Goal: Task Accomplishment & Management: Manage account settings

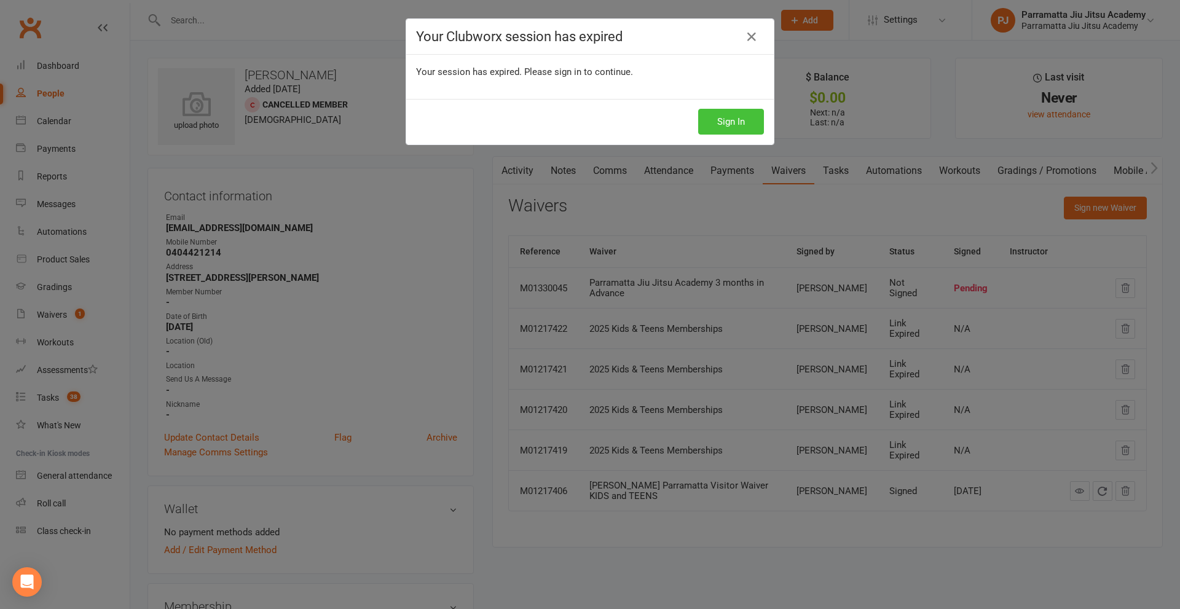
click at [731, 120] on button "Sign In" at bounding box center [731, 122] width 66 height 26
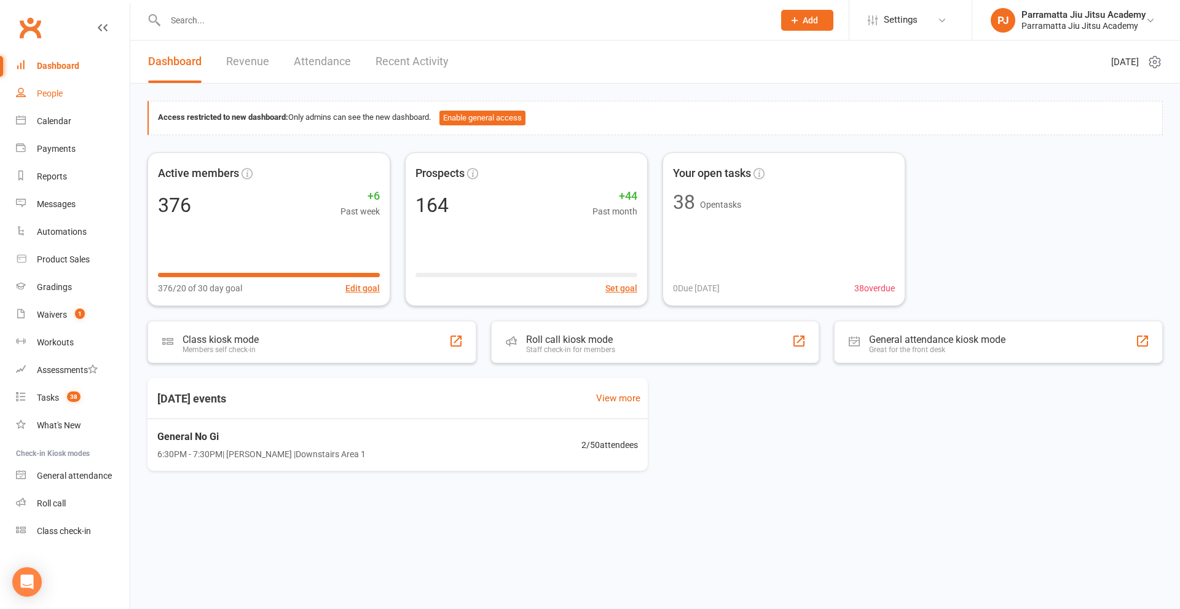
click at [60, 89] on div "People" at bounding box center [50, 94] width 26 height 10
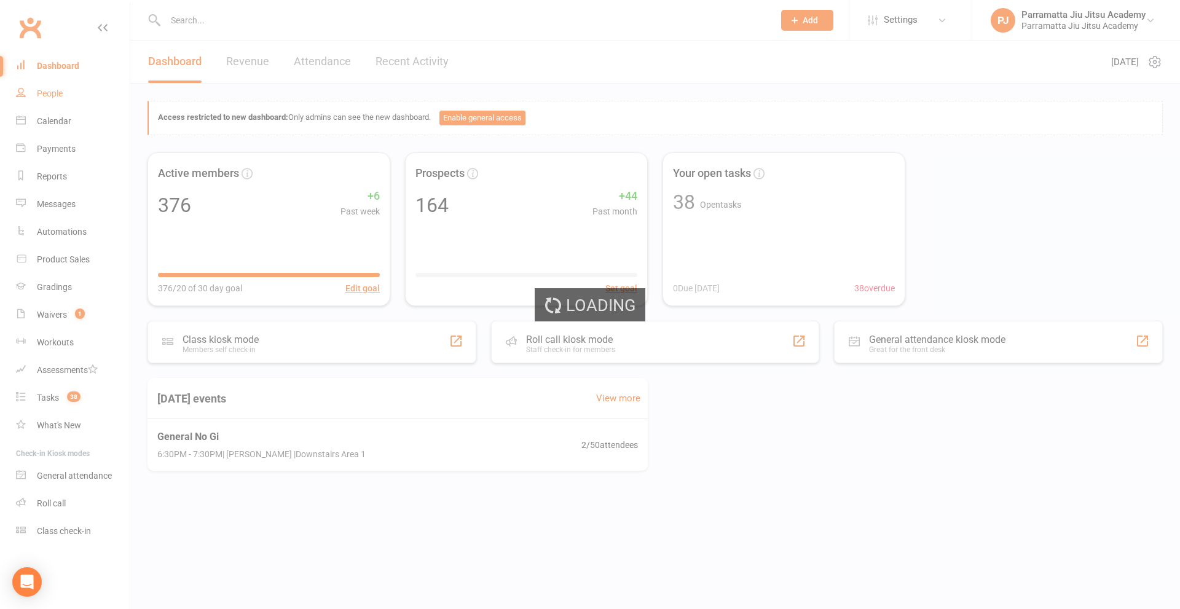
select select "100"
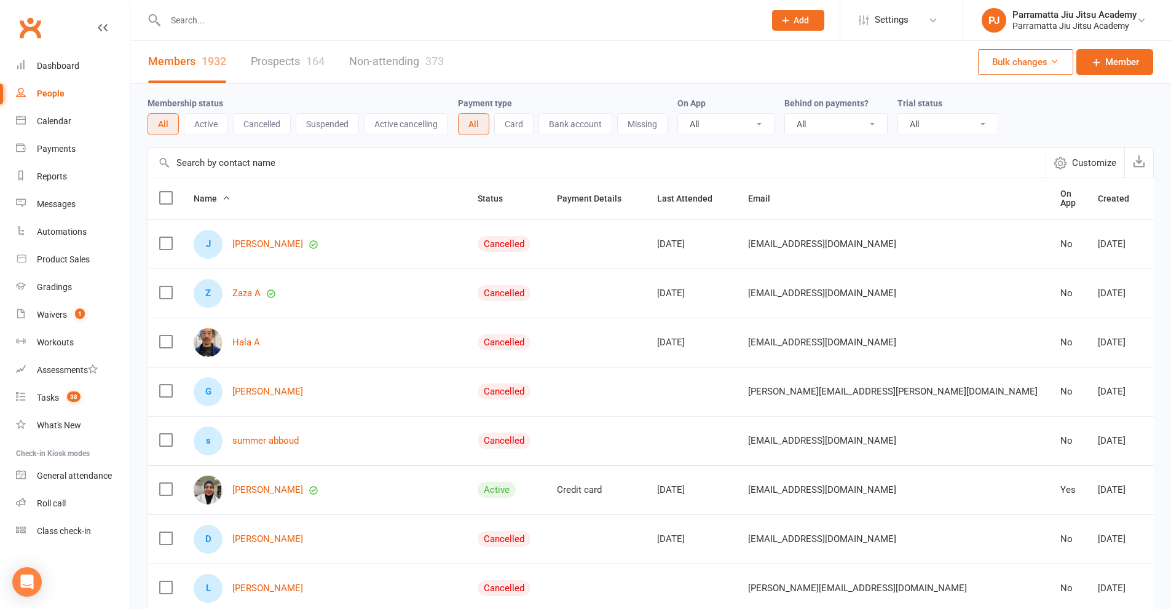
click at [285, 52] on link "Prospects 164" at bounding box center [288, 62] width 74 height 42
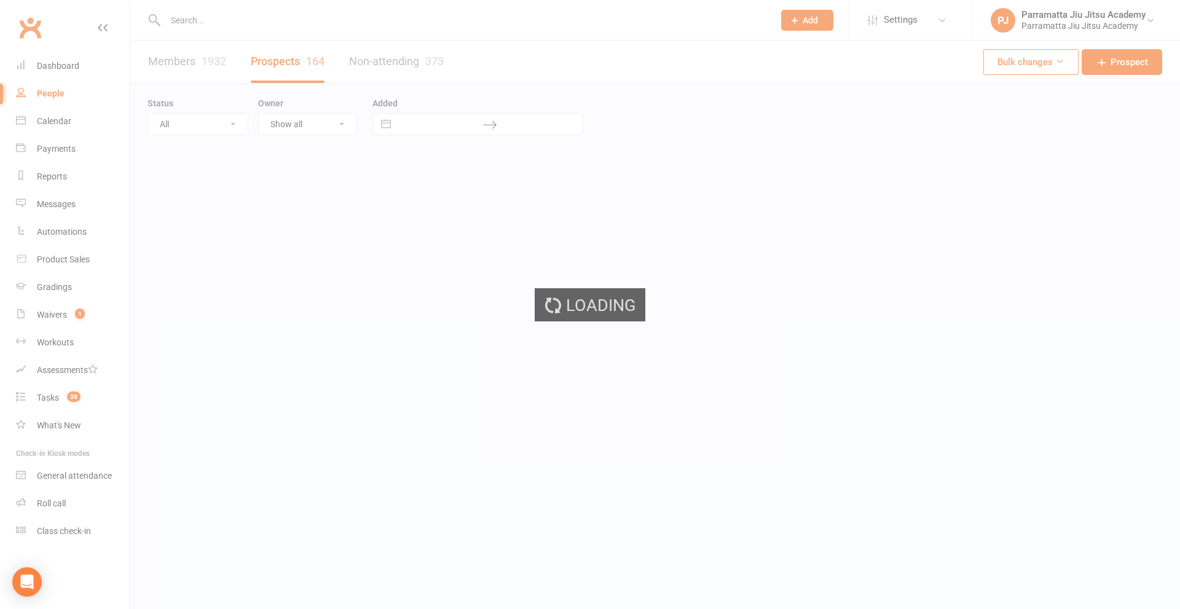
select select "100"
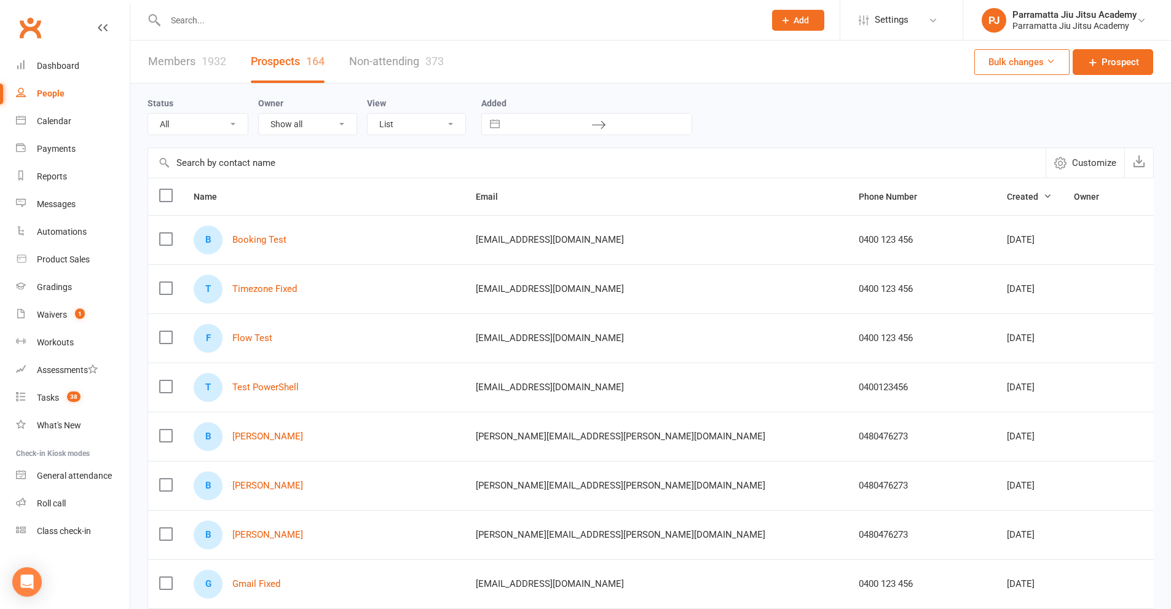
click at [162, 240] on label at bounding box center [165, 239] width 12 height 12
click at [162, 233] on input "checkbox" at bounding box center [165, 233] width 12 height 0
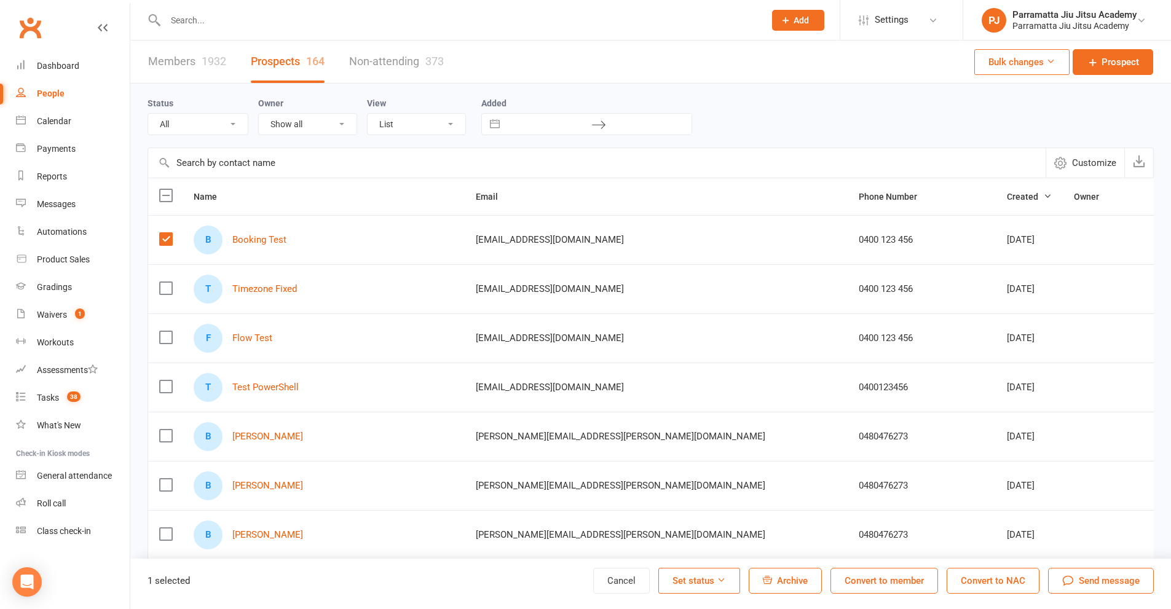
click at [170, 288] on label at bounding box center [165, 288] width 12 height 12
click at [170, 282] on input "checkbox" at bounding box center [165, 282] width 12 height 0
click at [169, 338] on label at bounding box center [165, 337] width 12 height 12
click at [169, 331] on input "checkbox" at bounding box center [165, 331] width 12 height 0
click at [167, 391] on label at bounding box center [165, 386] width 12 height 12
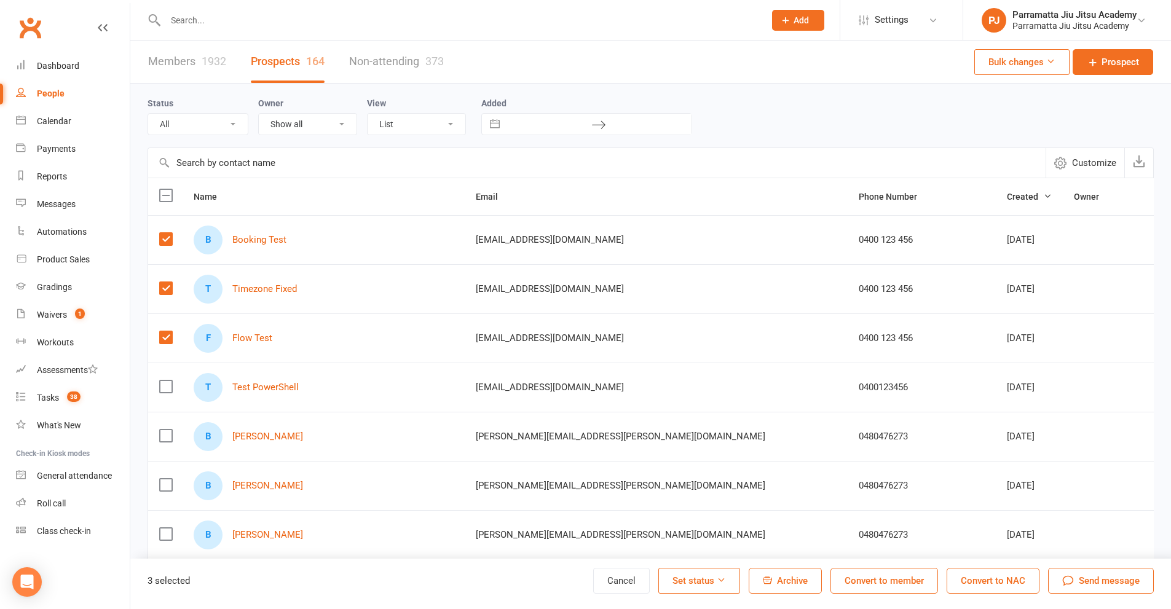
click at [167, 380] on input "checkbox" at bounding box center [165, 380] width 12 height 0
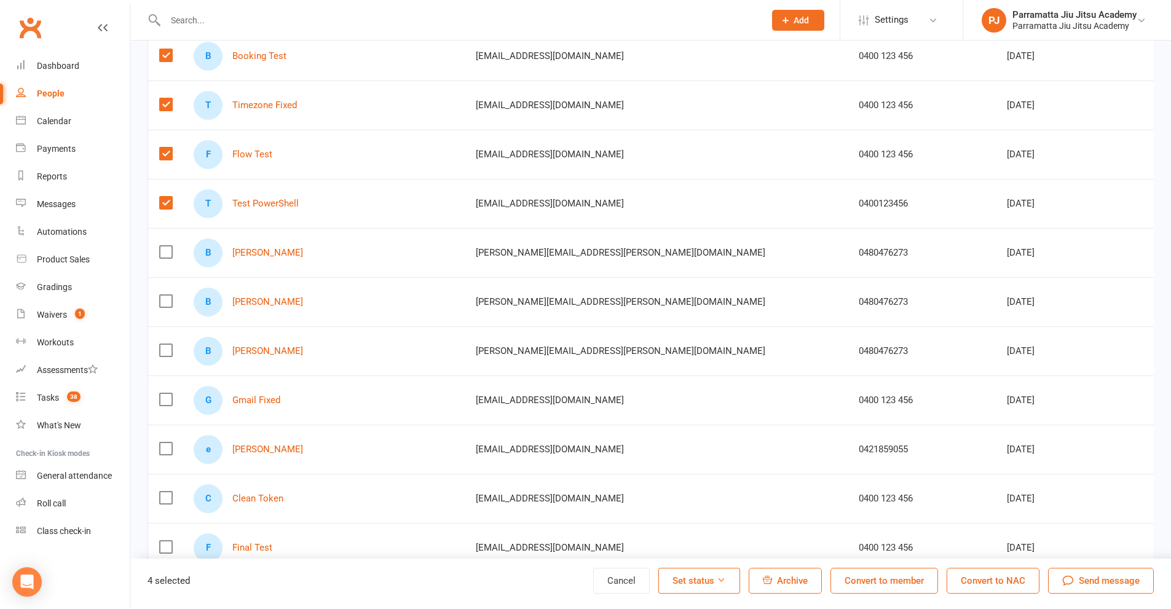
scroll to position [184, 0]
click at [170, 401] on label at bounding box center [165, 399] width 12 height 12
click at [170, 393] on input "checkbox" at bounding box center [165, 393] width 12 height 0
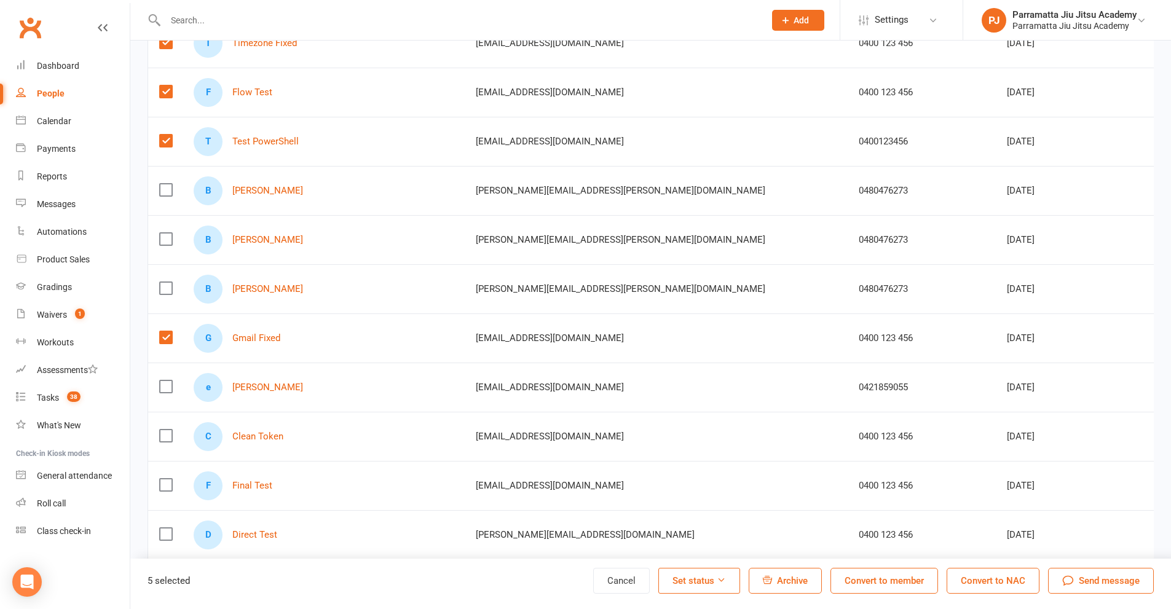
click at [171, 439] on label at bounding box center [165, 436] width 12 height 12
click at [171, 430] on input "checkbox" at bounding box center [165, 430] width 12 height 0
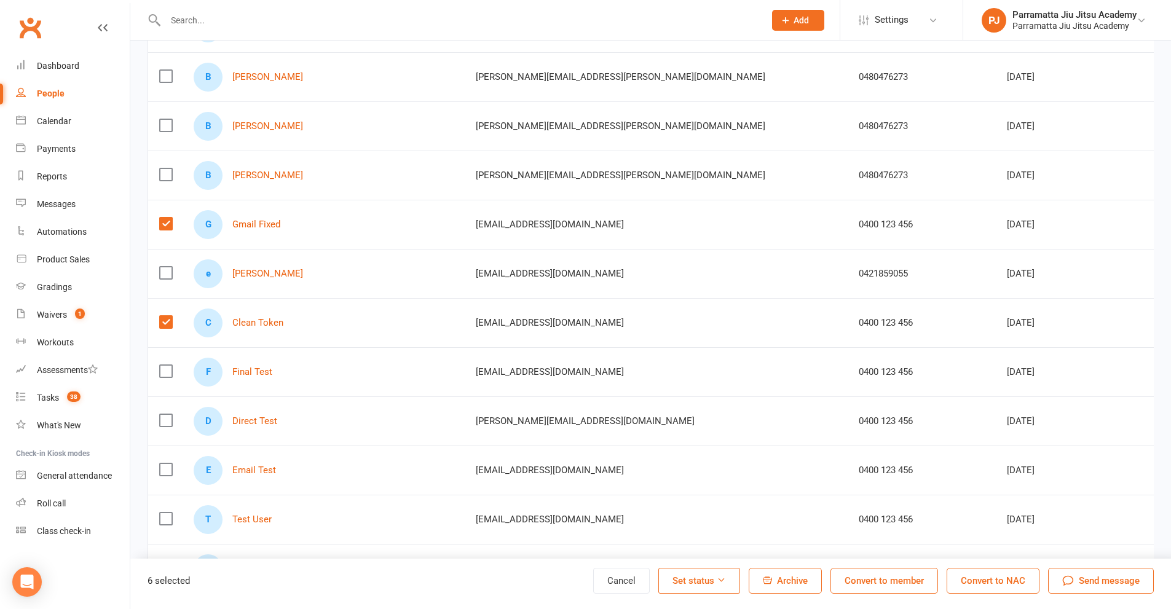
scroll to position [369, 0]
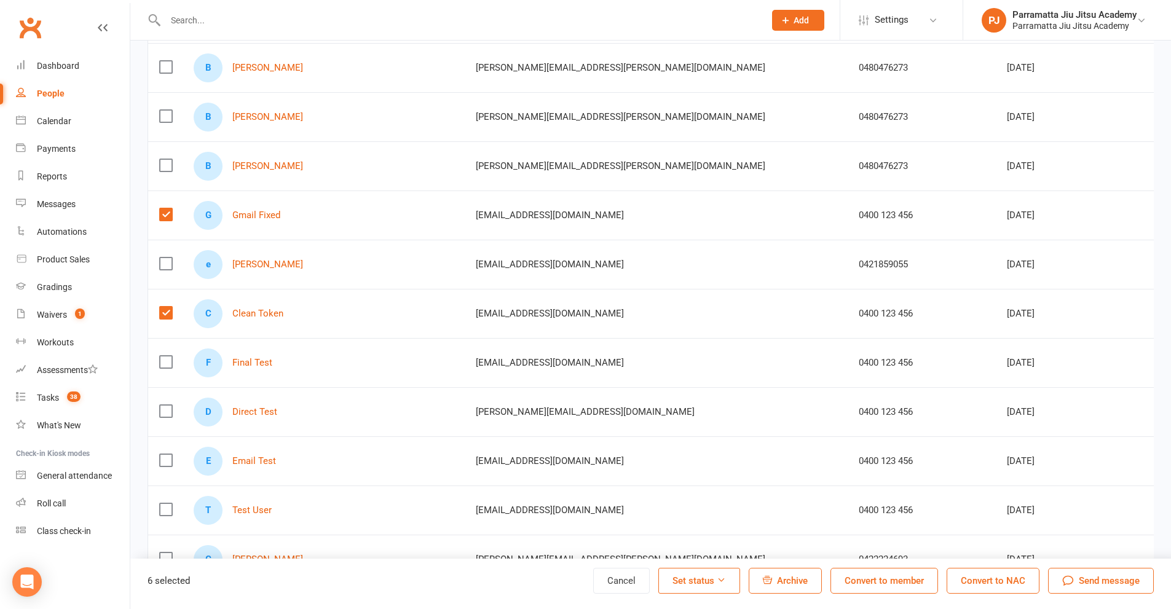
click at [163, 360] on label at bounding box center [165, 362] width 12 height 12
click at [163, 356] on input "checkbox" at bounding box center [165, 356] width 12 height 0
click at [168, 411] on label at bounding box center [165, 411] width 12 height 12
click at [168, 405] on input "checkbox" at bounding box center [165, 405] width 12 height 0
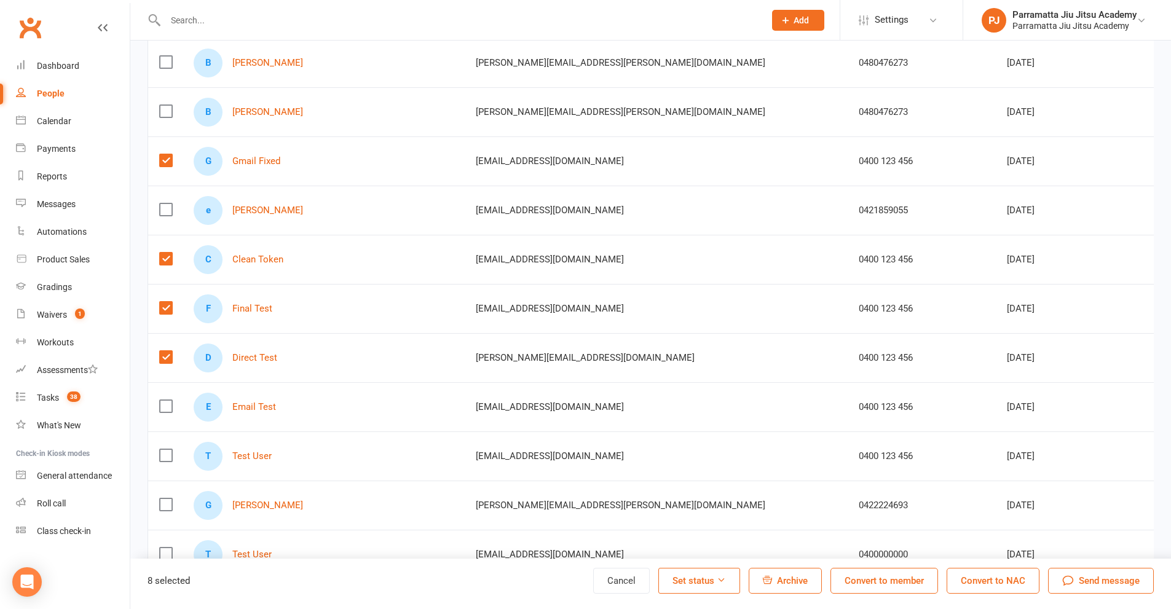
scroll to position [430, 0]
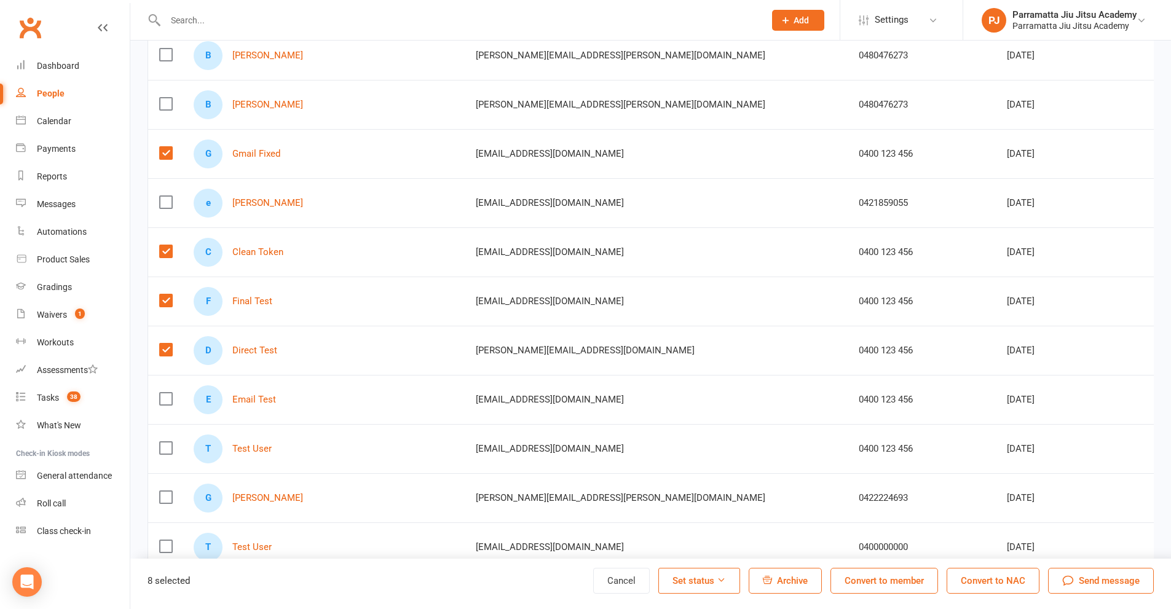
click at [165, 400] on label at bounding box center [165, 399] width 12 height 12
click at [165, 393] on input "checkbox" at bounding box center [165, 393] width 12 height 0
click at [167, 450] on label at bounding box center [165, 448] width 12 height 12
click at [167, 442] on input "checkbox" at bounding box center [165, 442] width 12 height 0
click at [723, 584] on icon at bounding box center [721, 579] width 9 height 9
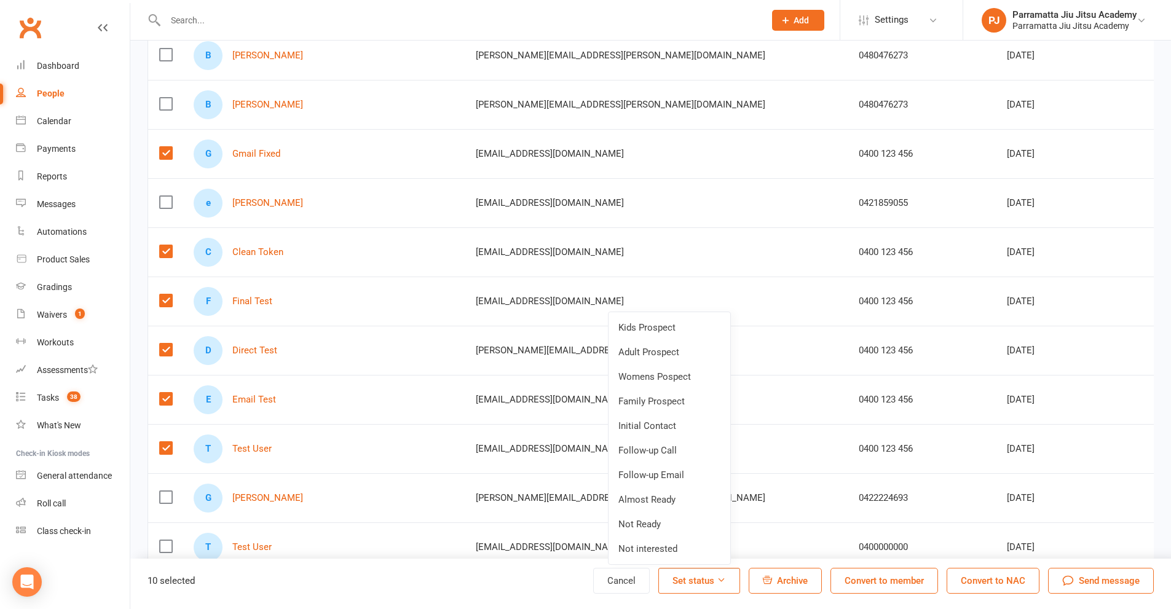
click at [723, 584] on icon at bounding box center [721, 579] width 9 height 9
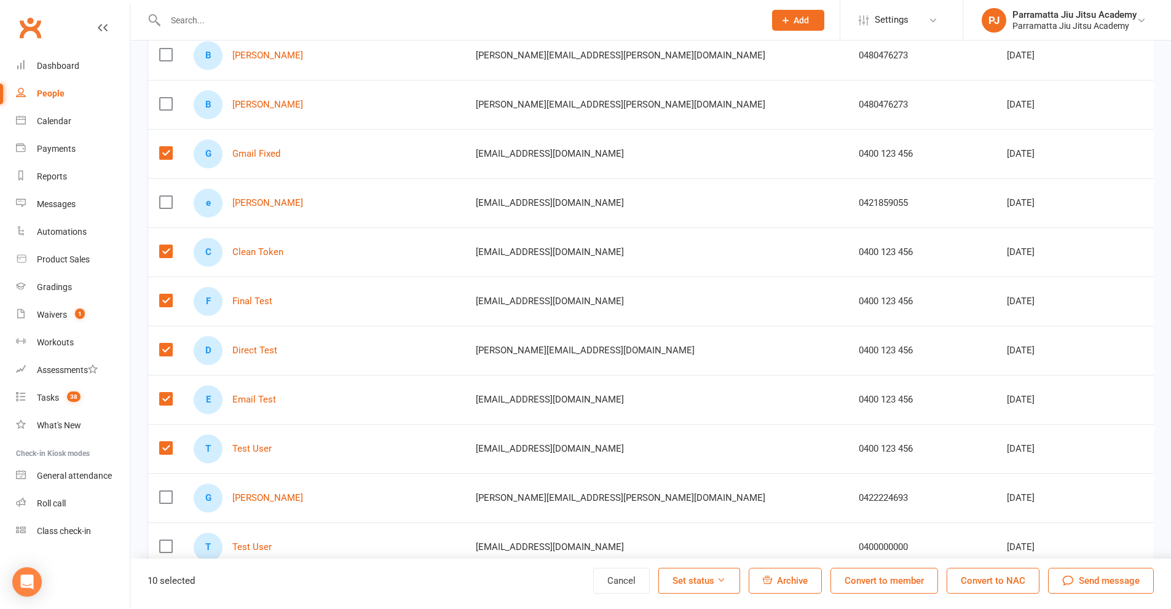
click at [795, 582] on span "Archive" at bounding box center [792, 580] width 31 height 11
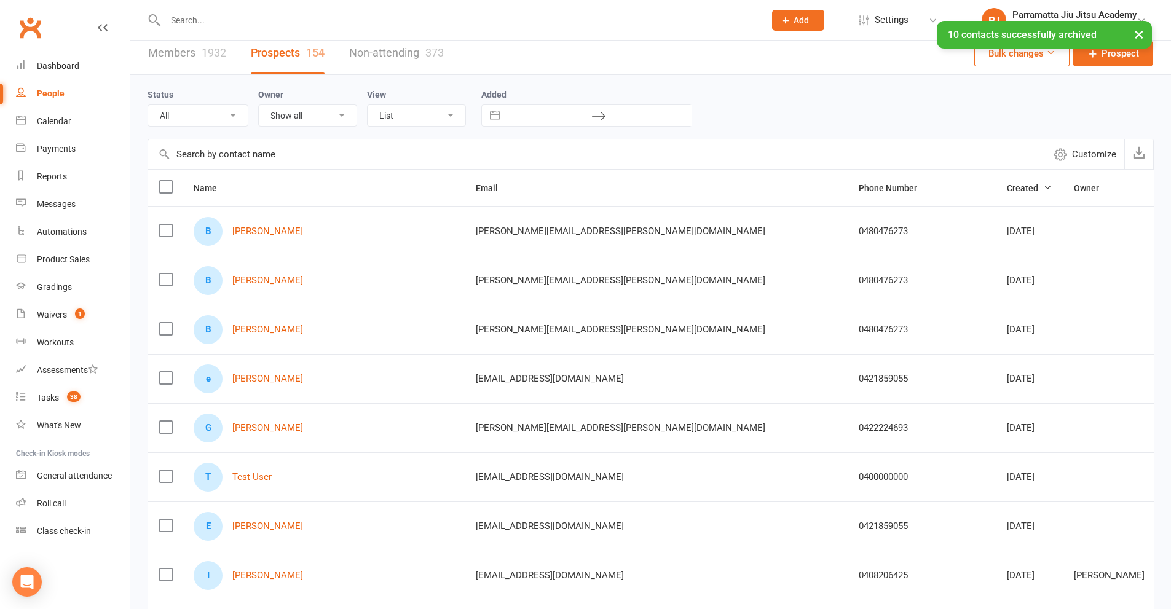
scroll to position [0, 0]
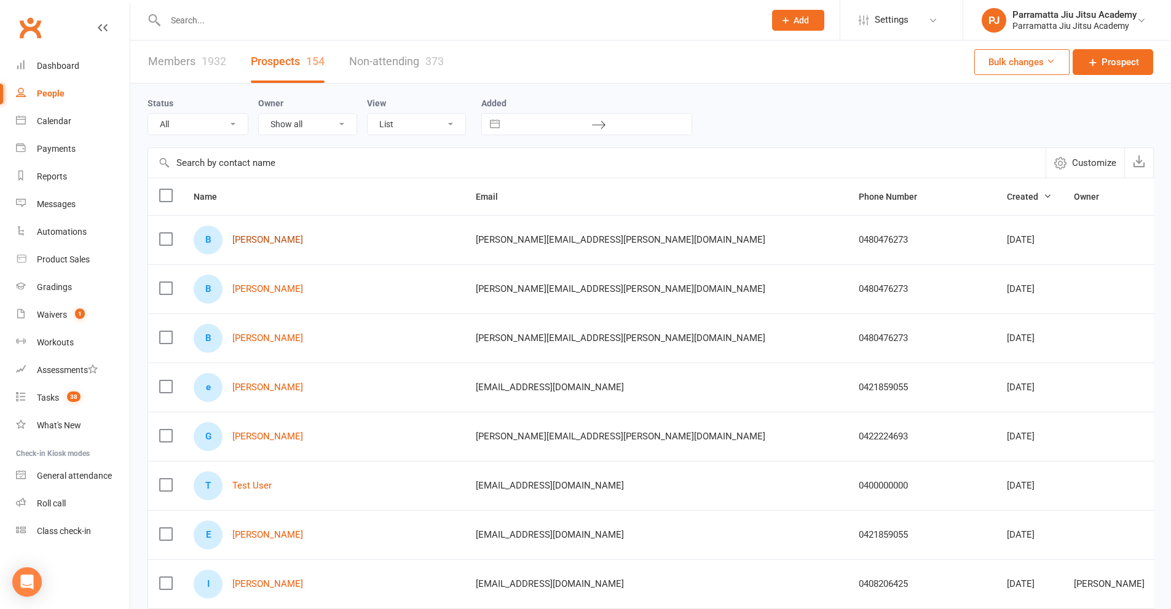
click at [268, 242] on link "[PERSON_NAME]" at bounding box center [267, 240] width 71 height 10
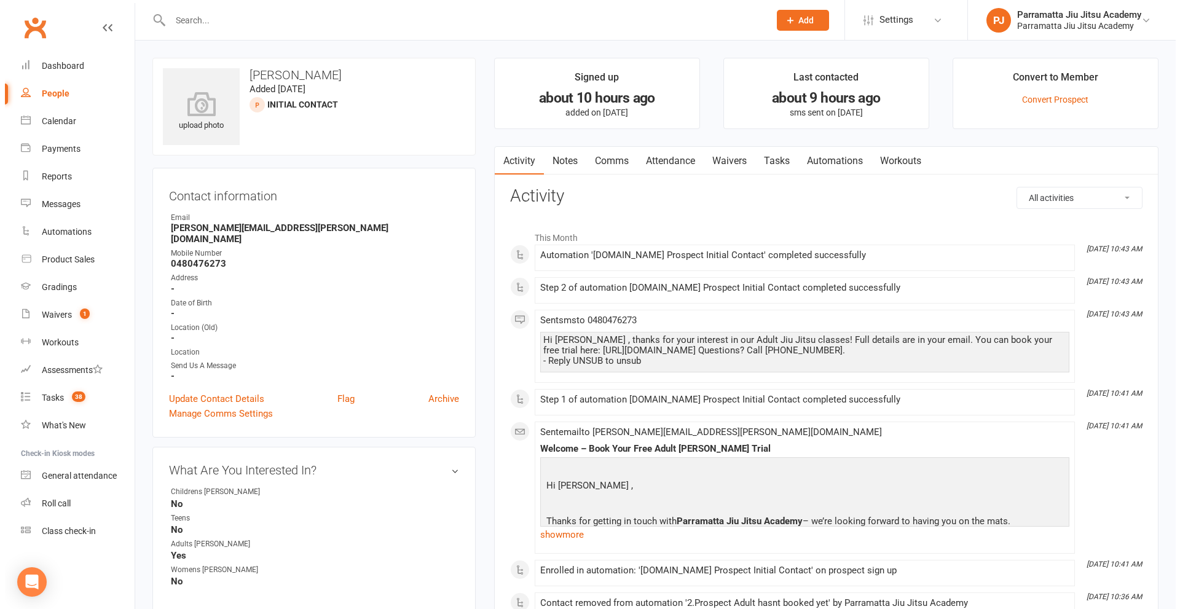
select select "100"
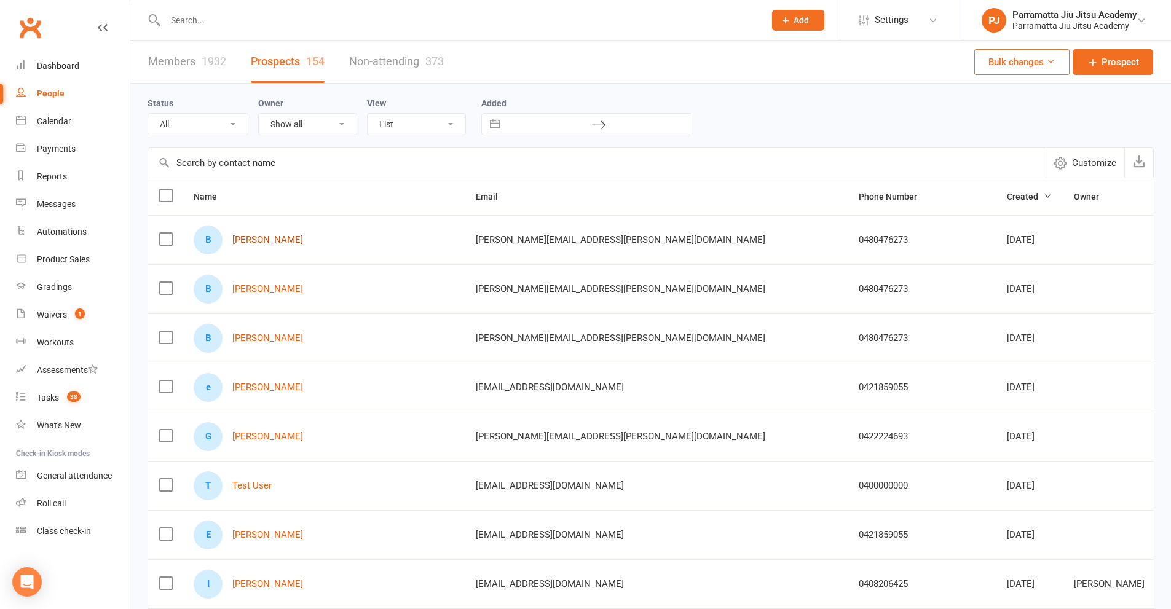
click at [274, 242] on link "[PERSON_NAME]" at bounding box center [267, 240] width 71 height 10
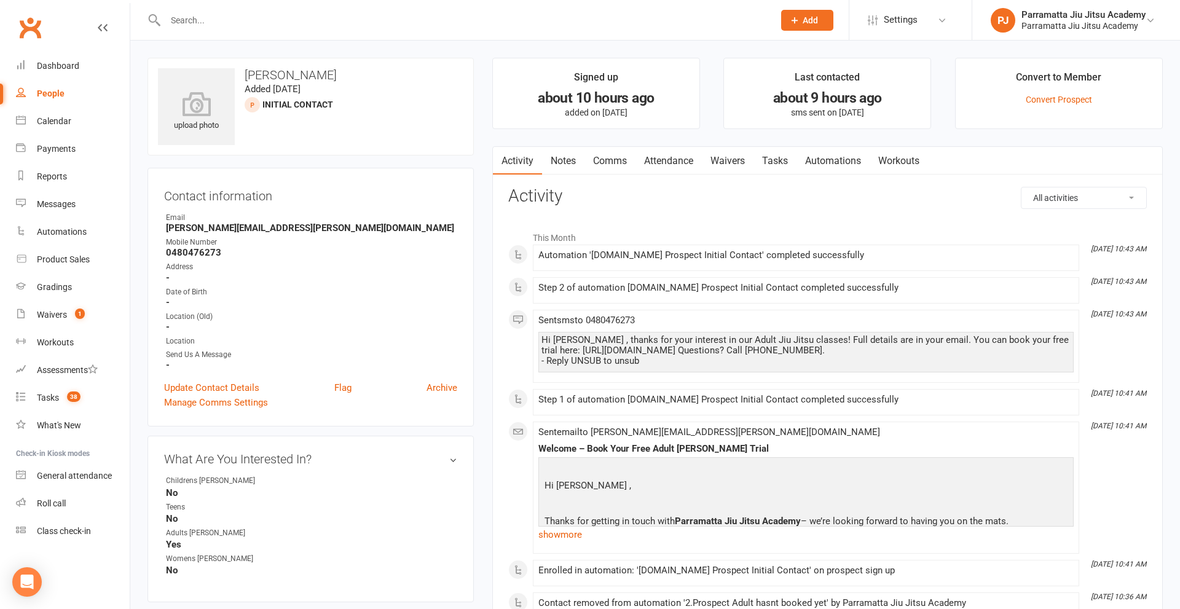
select select "100"
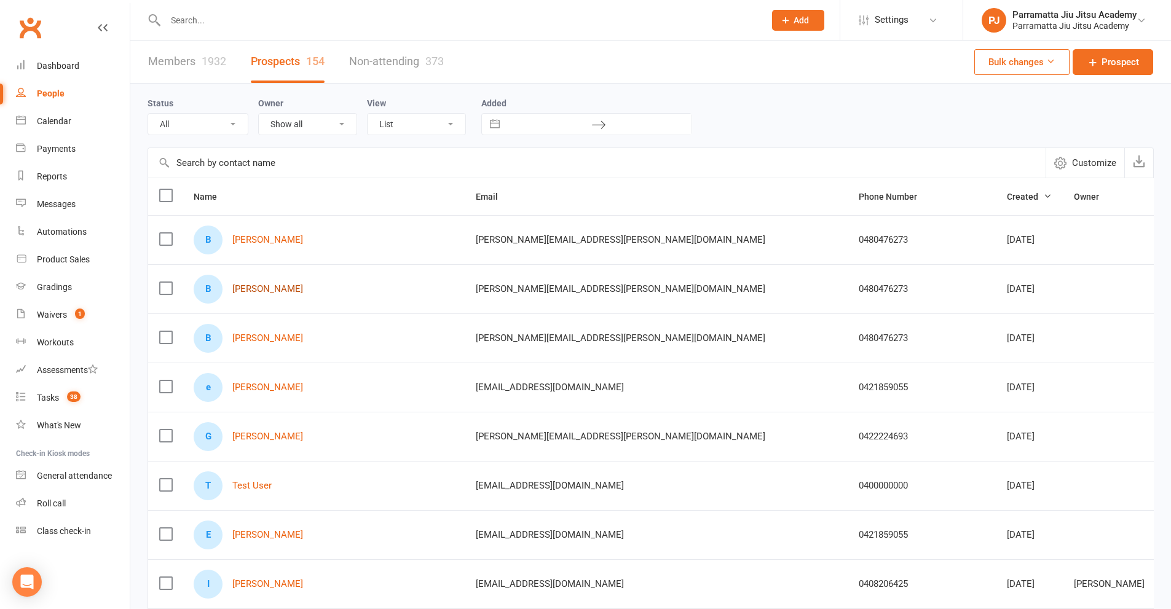
click at [272, 288] on link "[PERSON_NAME]" at bounding box center [267, 289] width 71 height 10
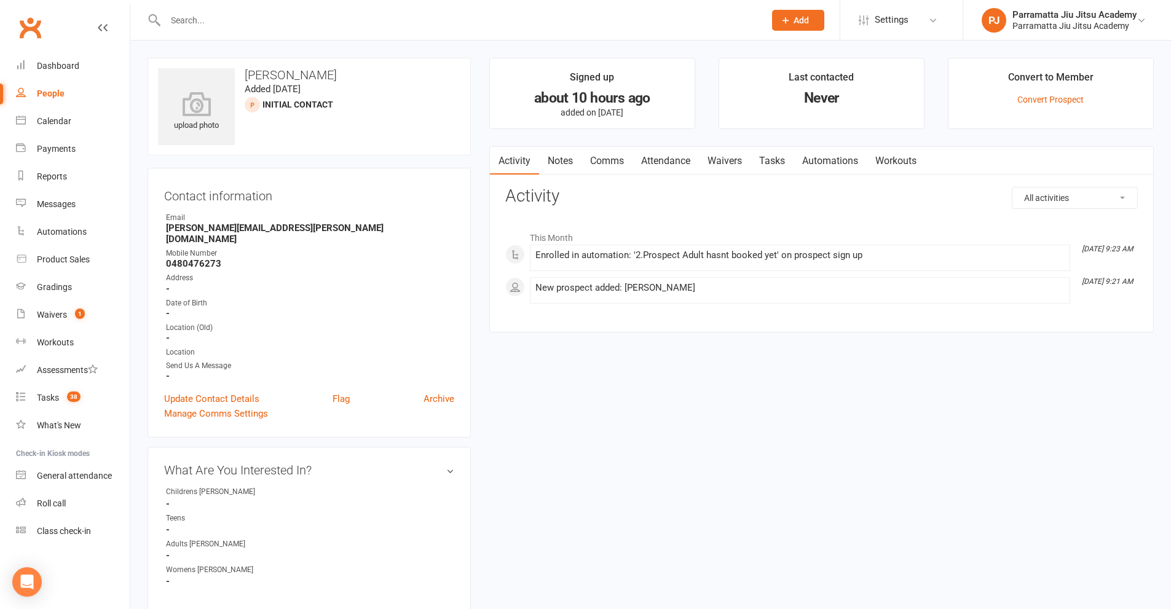
drag, startPoint x: 438, startPoint y: 387, endPoint x: 646, endPoint y: 68, distance: 380.7
click at [439, 392] on link "Archive" at bounding box center [438, 399] width 31 height 15
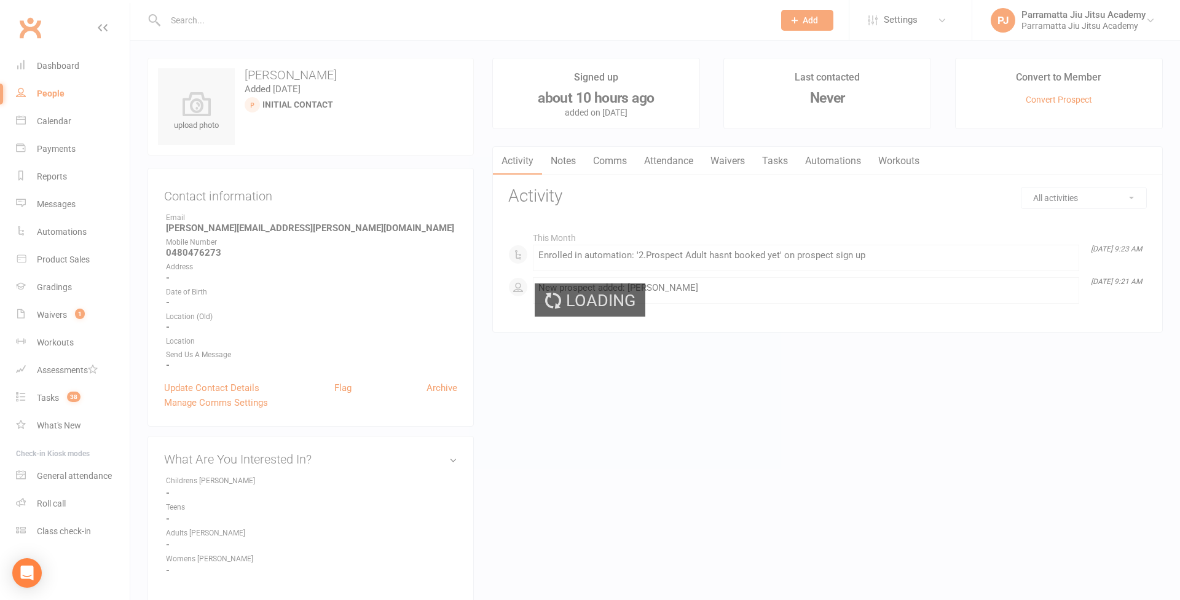
select select "100"
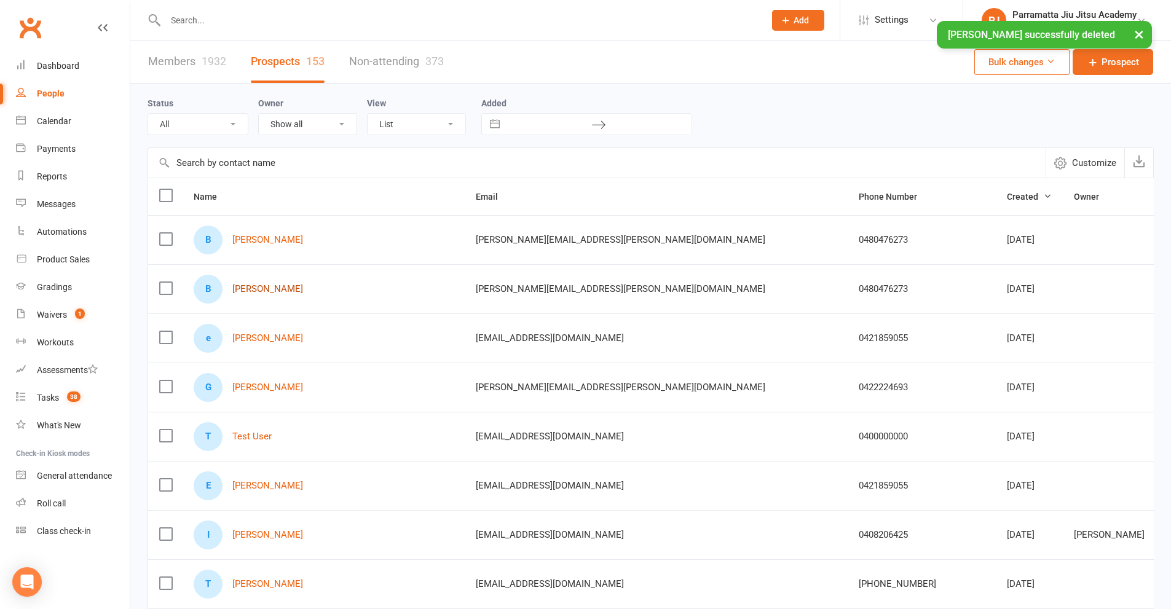
drag, startPoint x: 265, startPoint y: 287, endPoint x: 380, endPoint y: 281, distance: 115.1
click at [266, 287] on link "[PERSON_NAME]" at bounding box center [267, 289] width 71 height 10
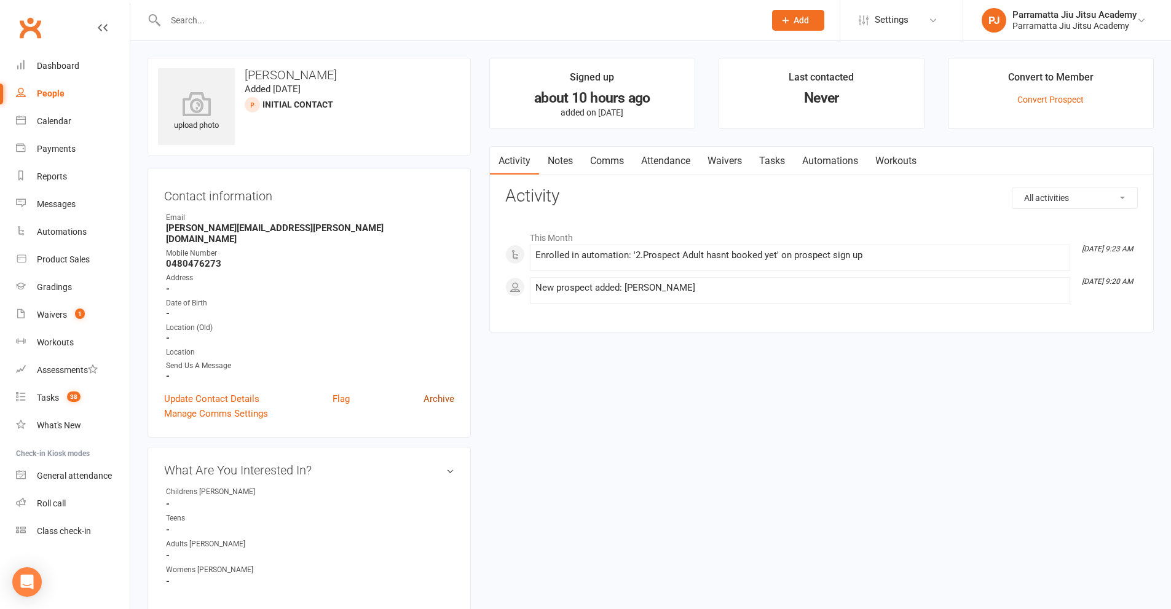
click at [435, 392] on link "Archive" at bounding box center [438, 399] width 31 height 15
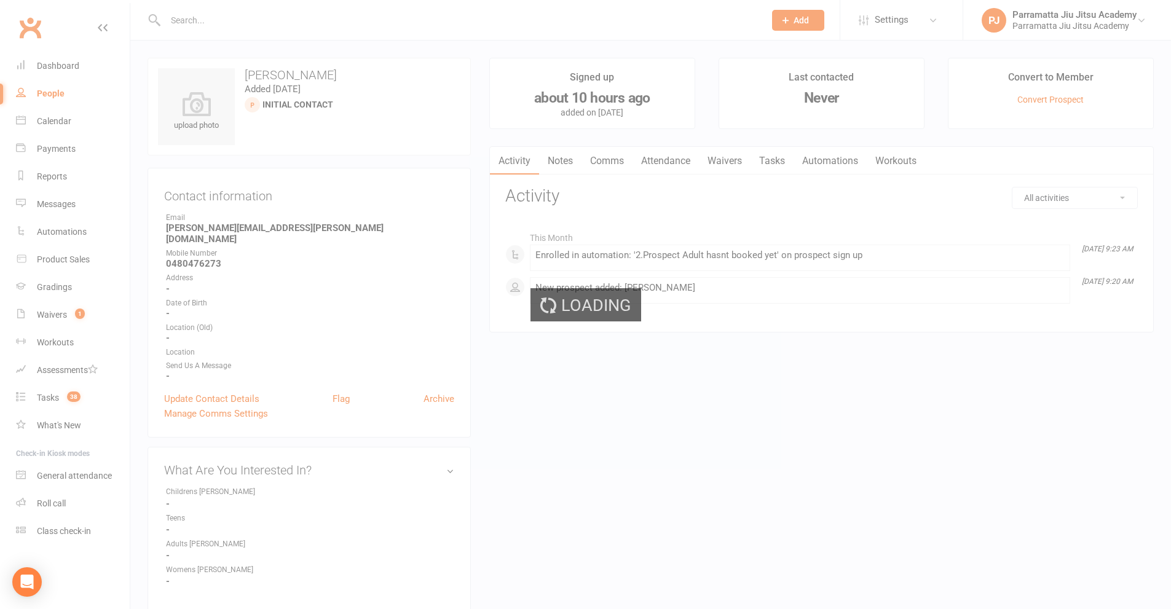
select select "100"
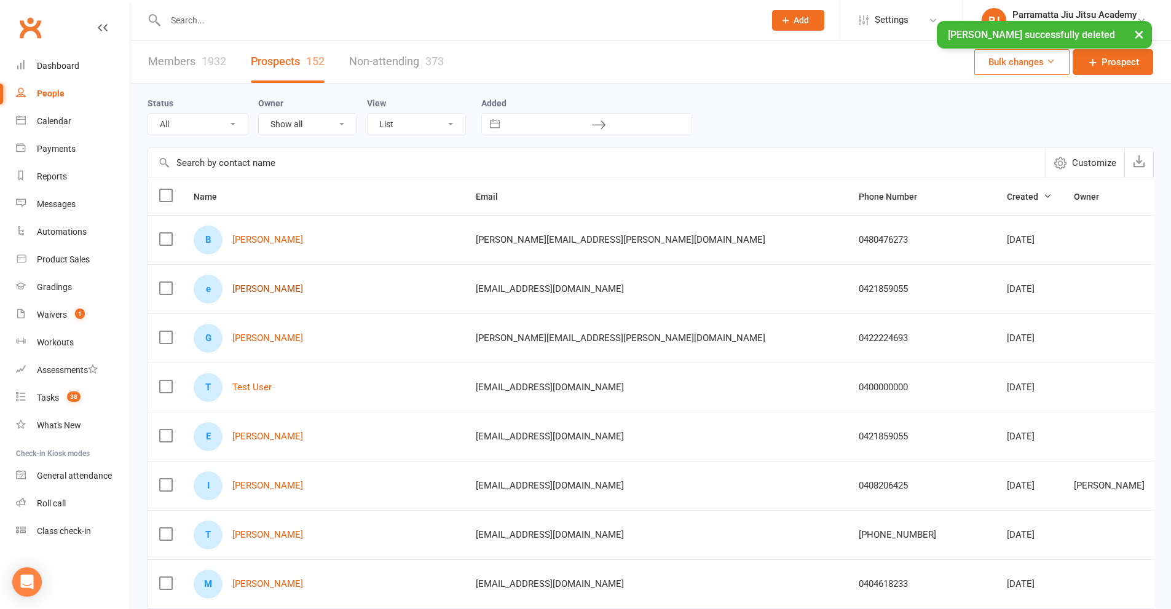
click at [272, 291] on link "[PERSON_NAME]" at bounding box center [267, 289] width 71 height 10
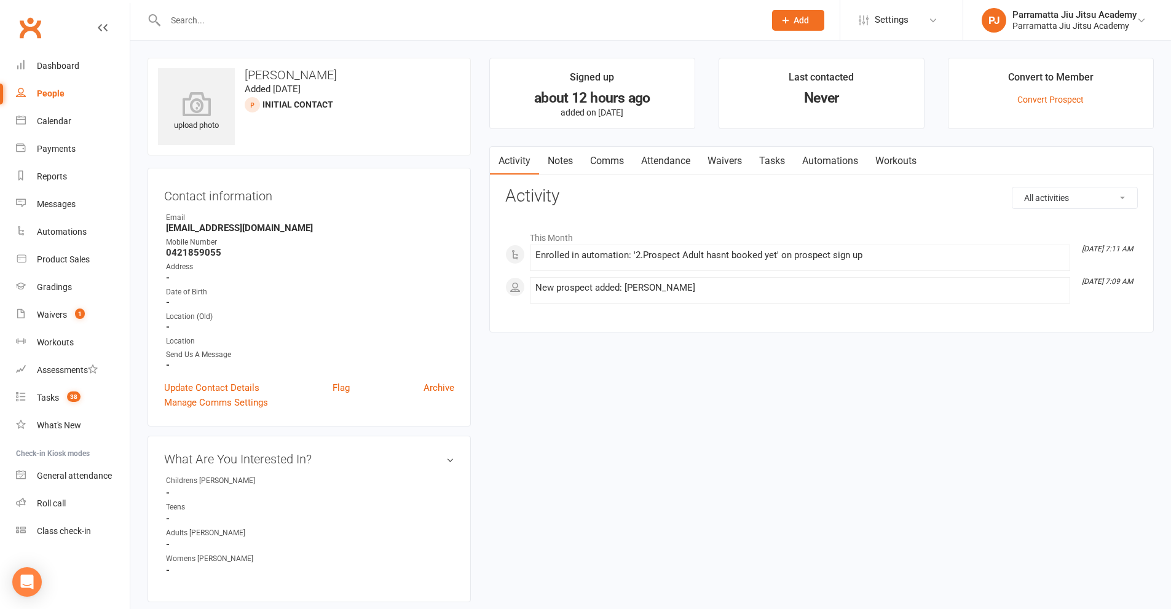
select select "100"
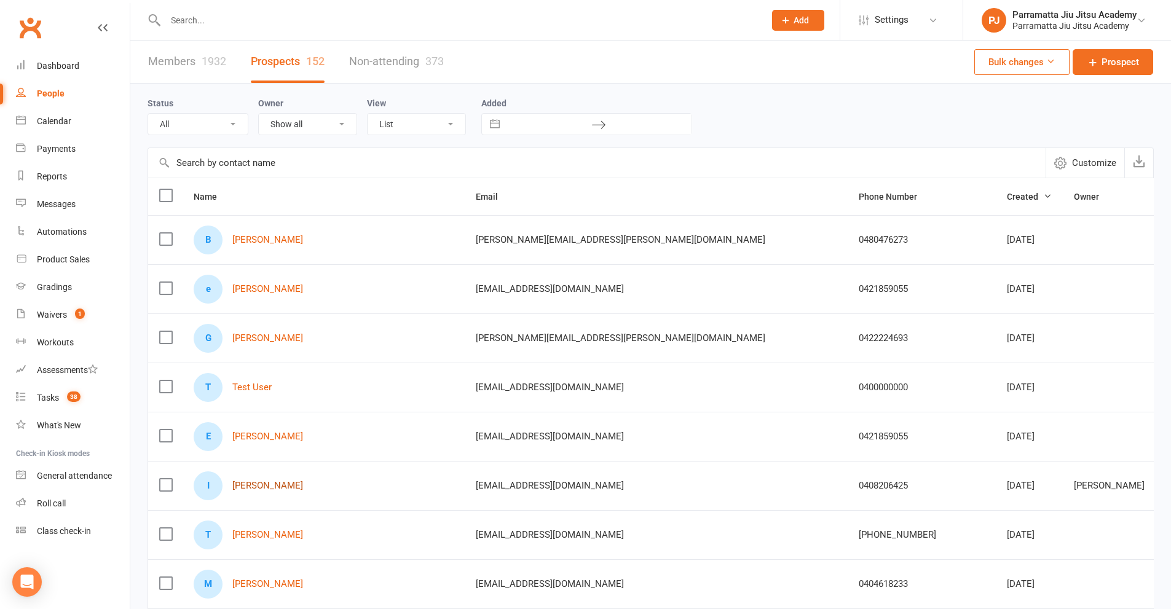
drag, startPoint x: 258, startPoint y: 488, endPoint x: 333, endPoint y: 482, distance: 74.6
click at [259, 487] on link "[PERSON_NAME]" at bounding box center [267, 486] width 71 height 10
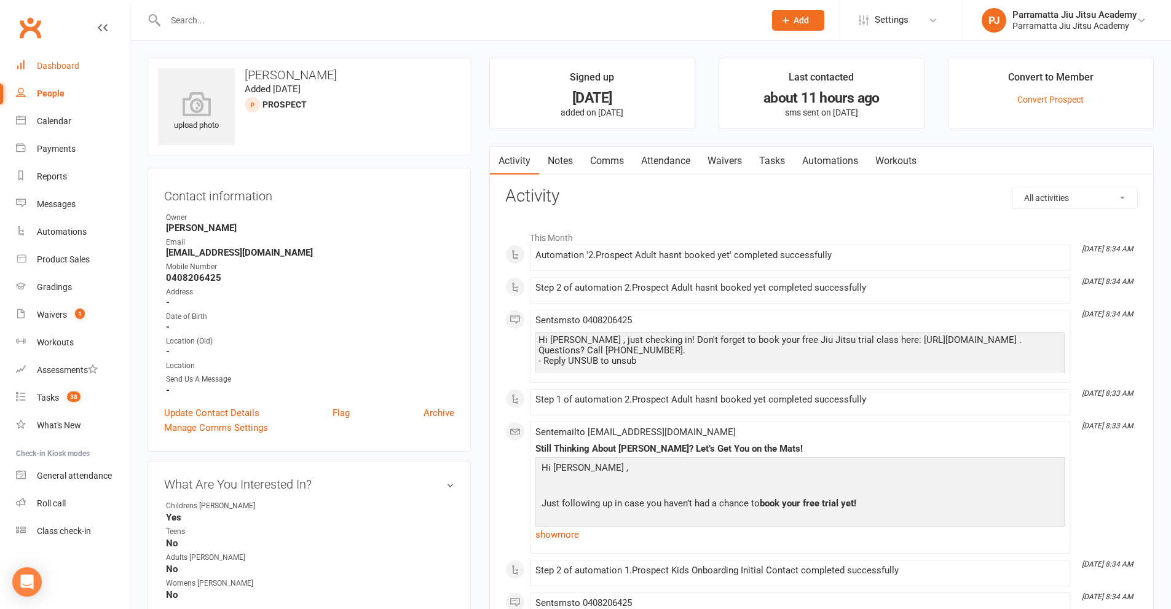
drag, startPoint x: 62, startPoint y: 68, endPoint x: 137, endPoint y: 77, distance: 75.5
click at [64, 67] on div "Dashboard" at bounding box center [58, 66] width 42 height 10
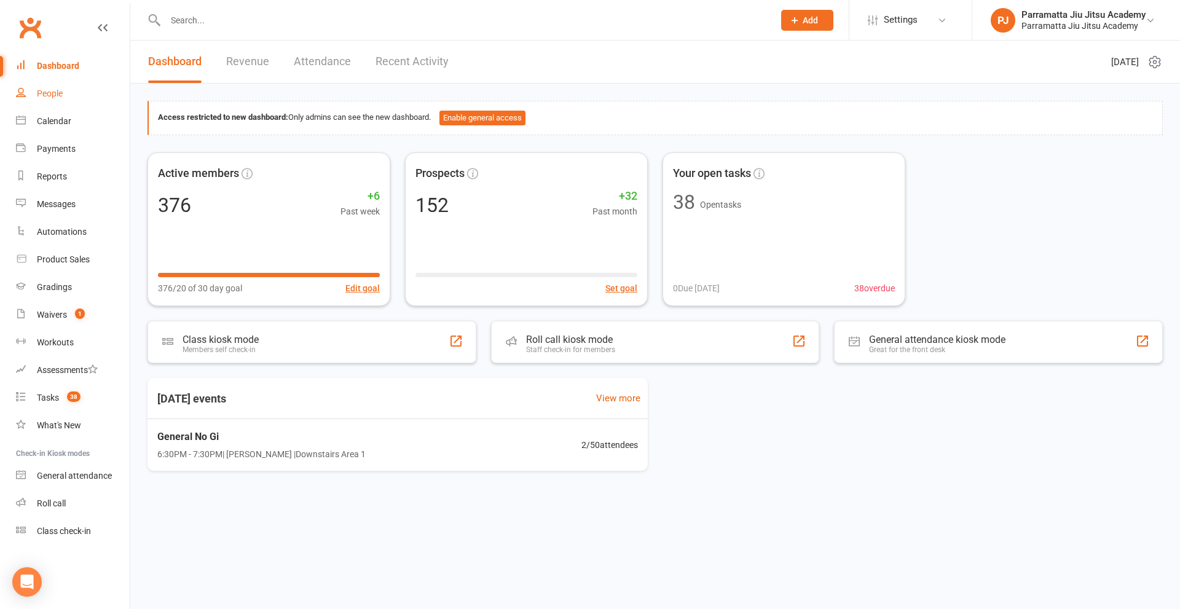
click at [58, 96] on div "People" at bounding box center [50, 94] width 26 height 10
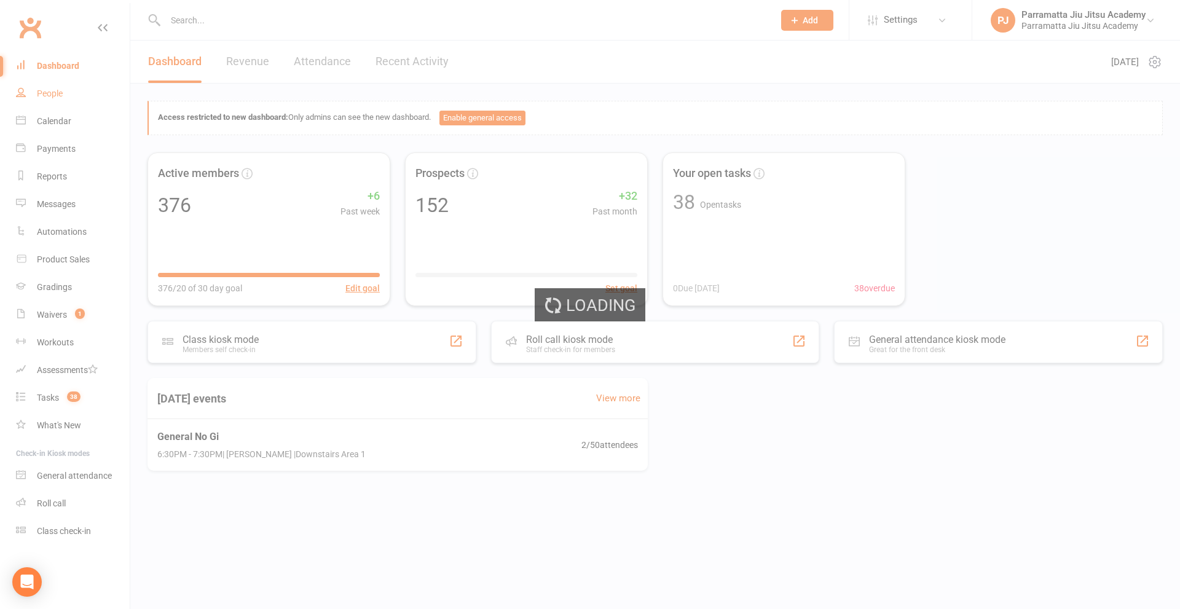
select select "100"
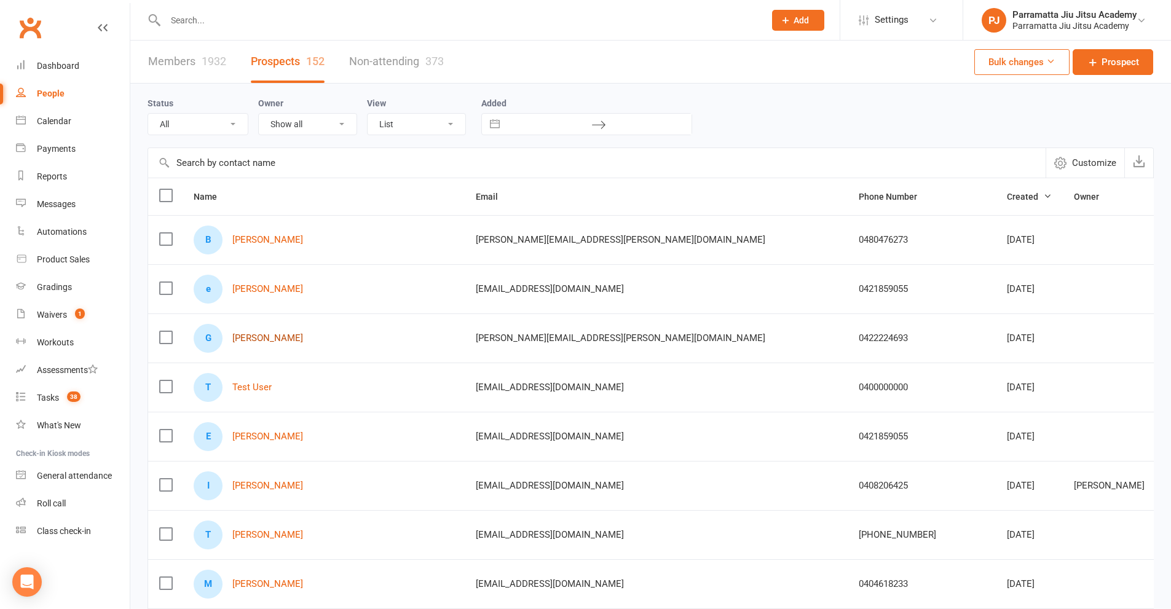
click at [266, 336] on link "[PERSON_NAME]" at bounding box center [267, 338] width 71 height 10
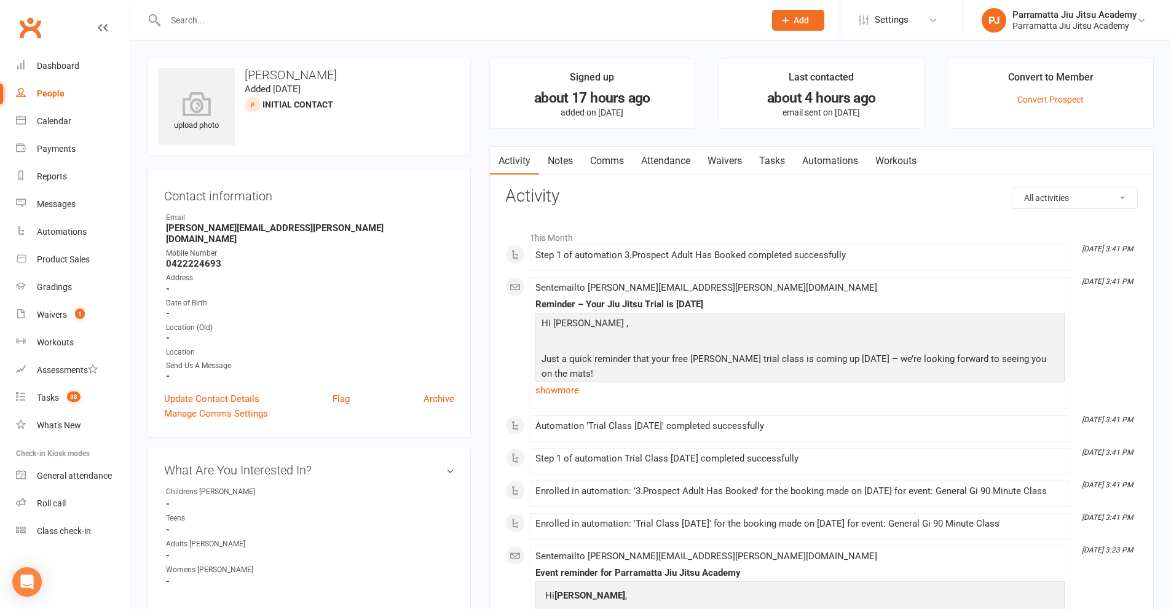
select select "100"
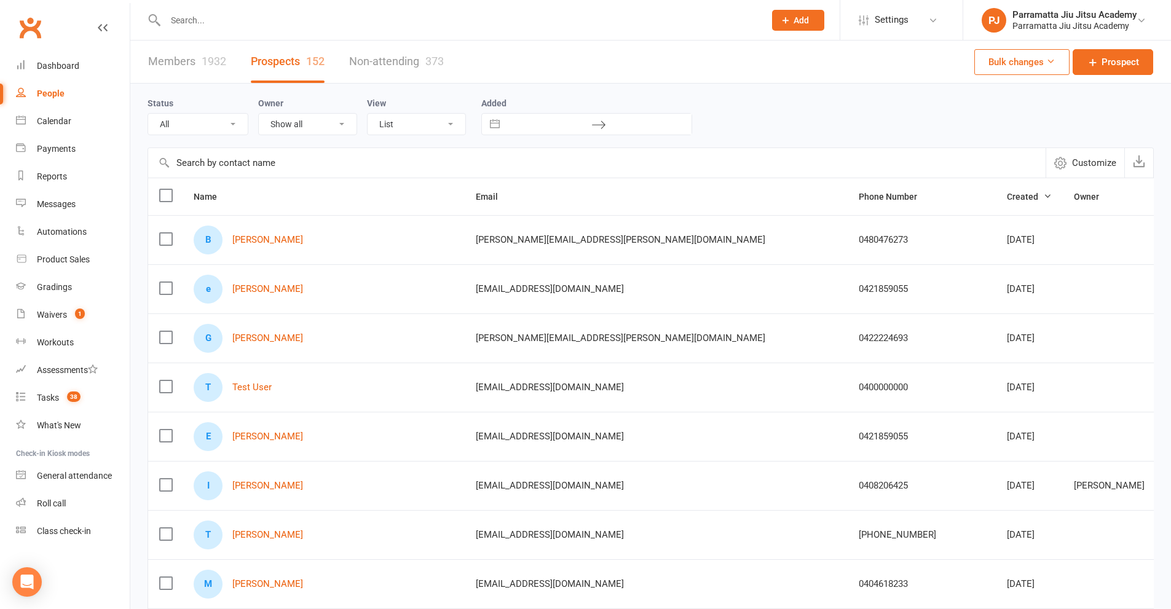
click at [166, 336] on label at bounding box center [165, 337] width 12 height 12
click at [166, 331] on input "checkbox" at bounding box center [165, 331] width 12 height 0
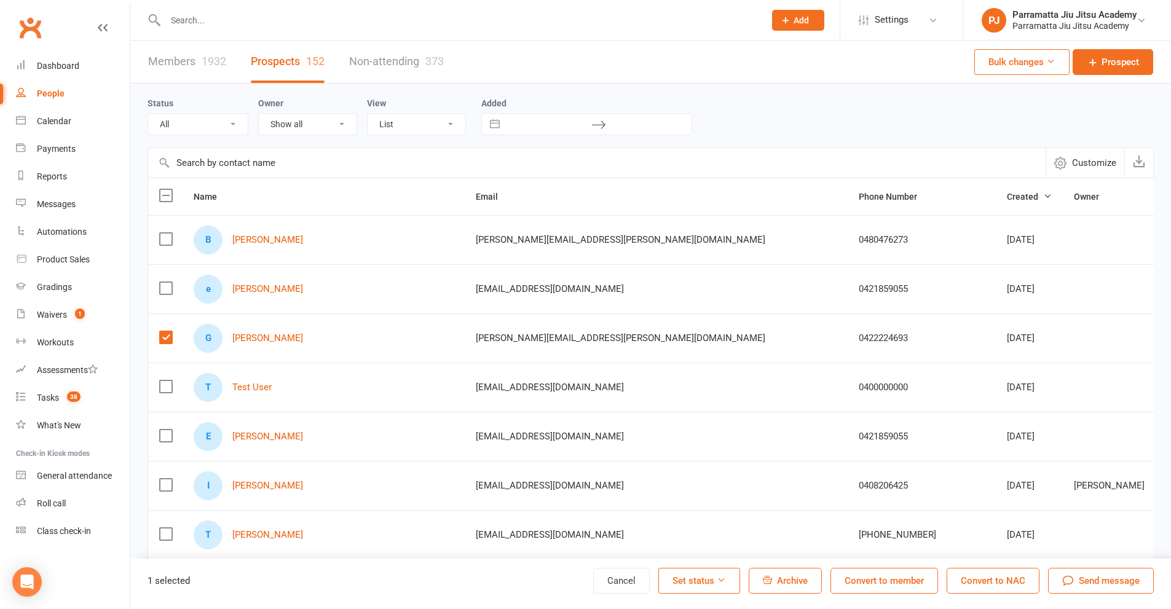
click at [171, 388] on label at bounding box center [165, 386] width 12 height 12
click at [171, 380] on input "checkbox" at bounding box center [165, 380] width 12 height 0
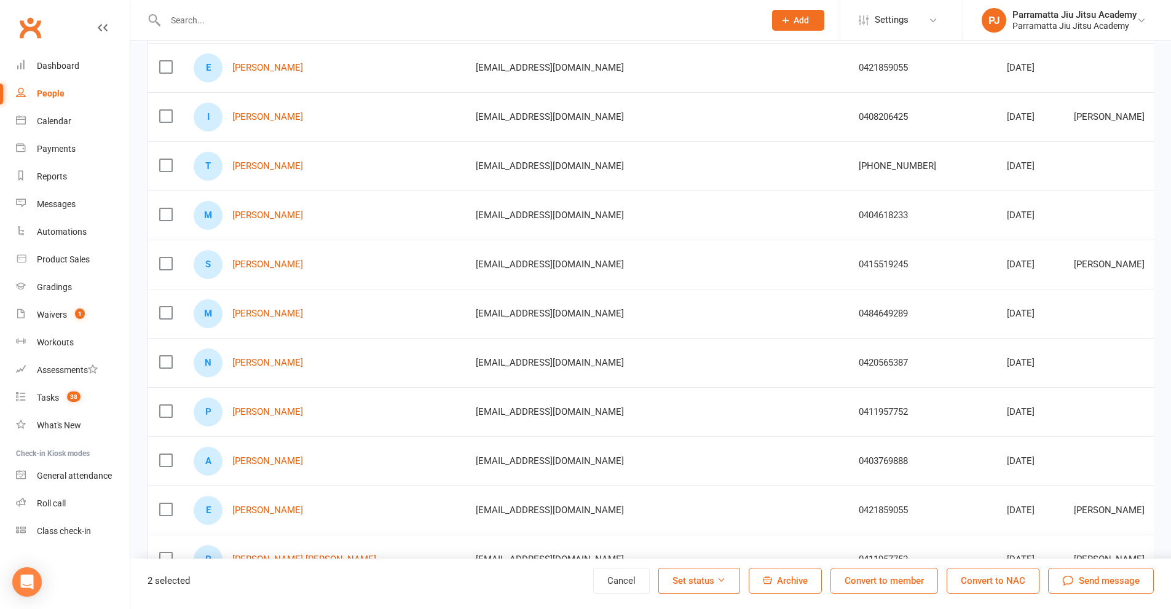
scroll to position [430, 0]
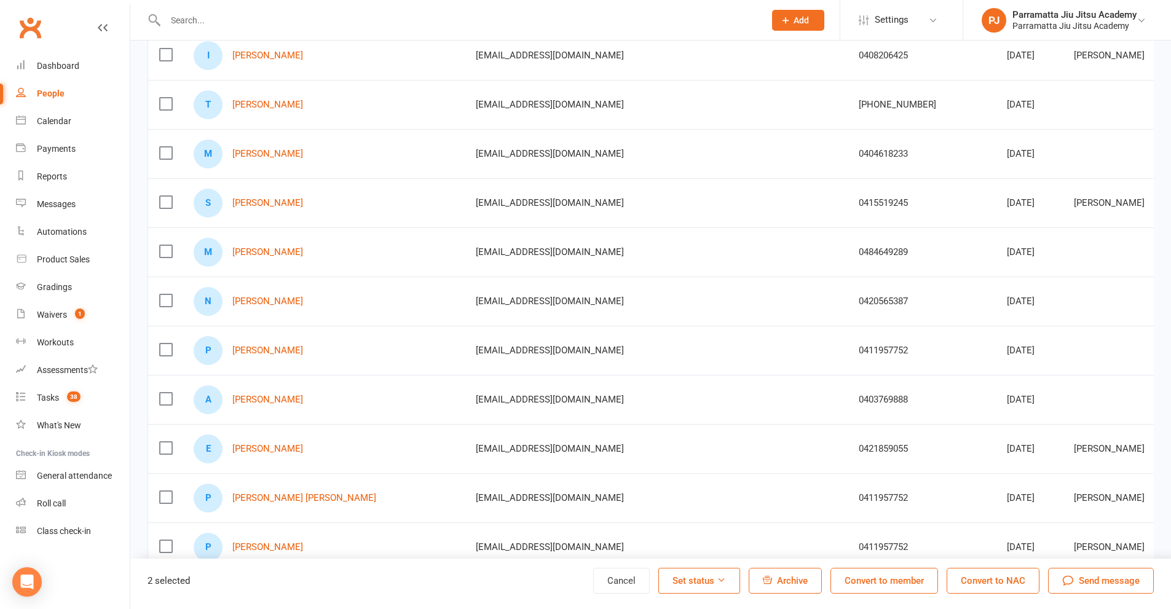
click at [792, 582] on span "Archive" at bounding box center [792, 580] width 31 height 11
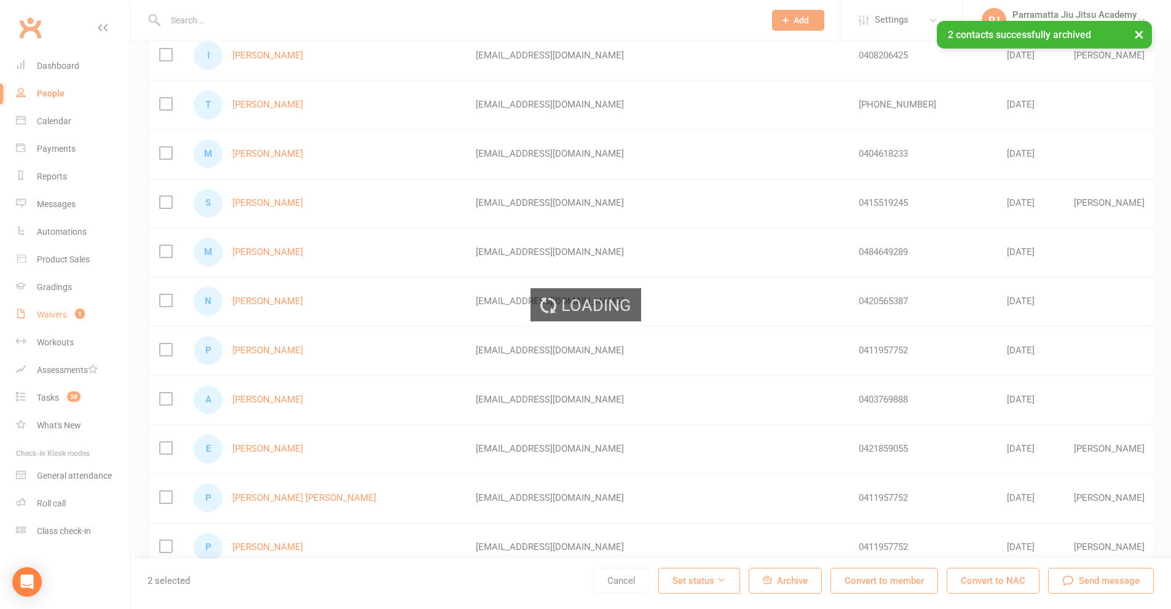
click at [52, 316] on div "Waivers" at bounding box center [52, 315] width 30 height 10
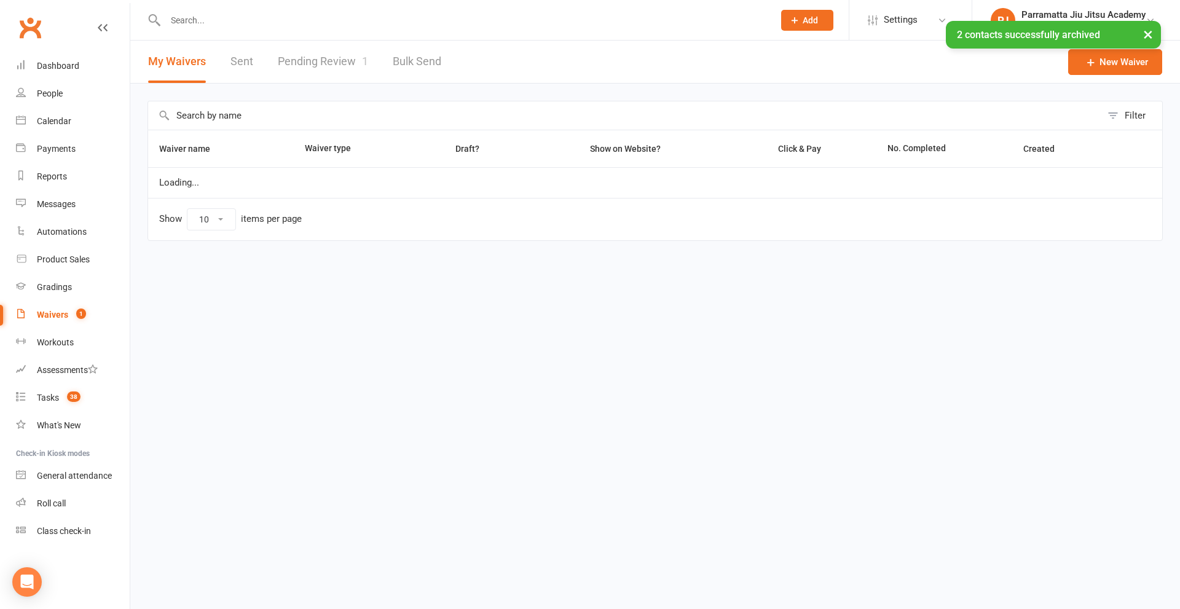
select select "100"
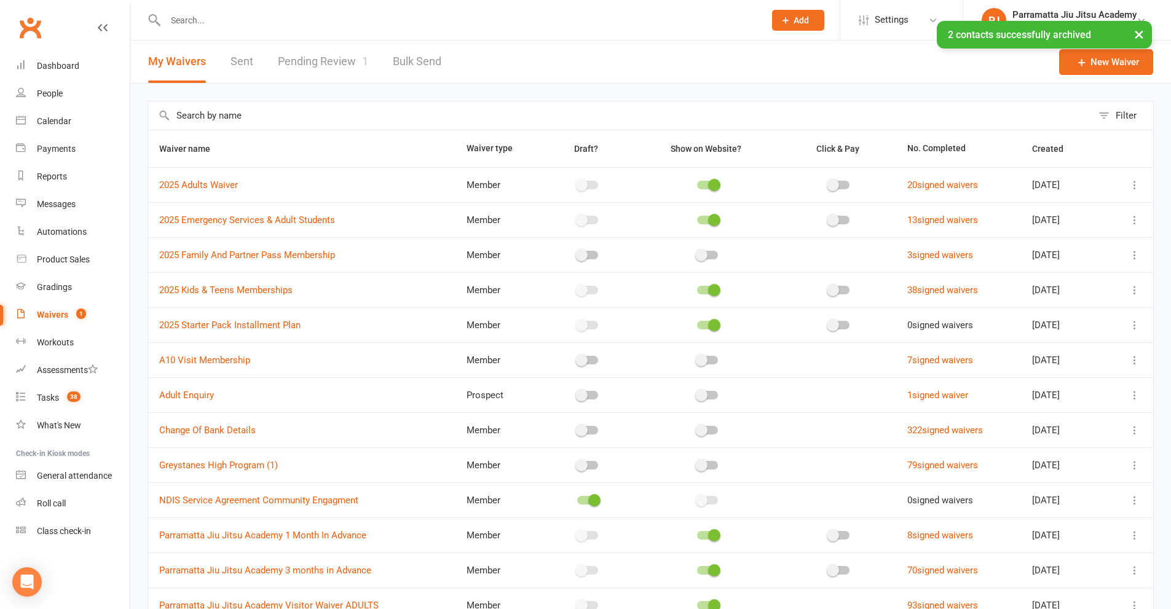
click at [341, 60] on link "Pending Review 1" at bounding box center [323, 62] width 90 height 42
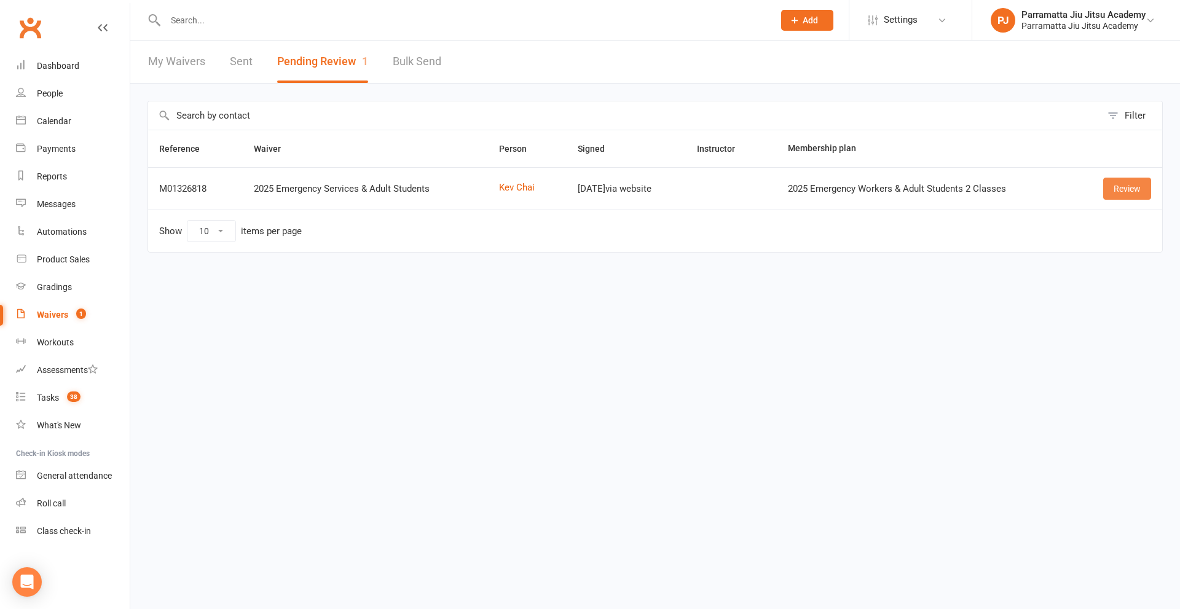
click at [1136, 189] on link "Review" at bounding box center [1127, 189] width 48 height 22
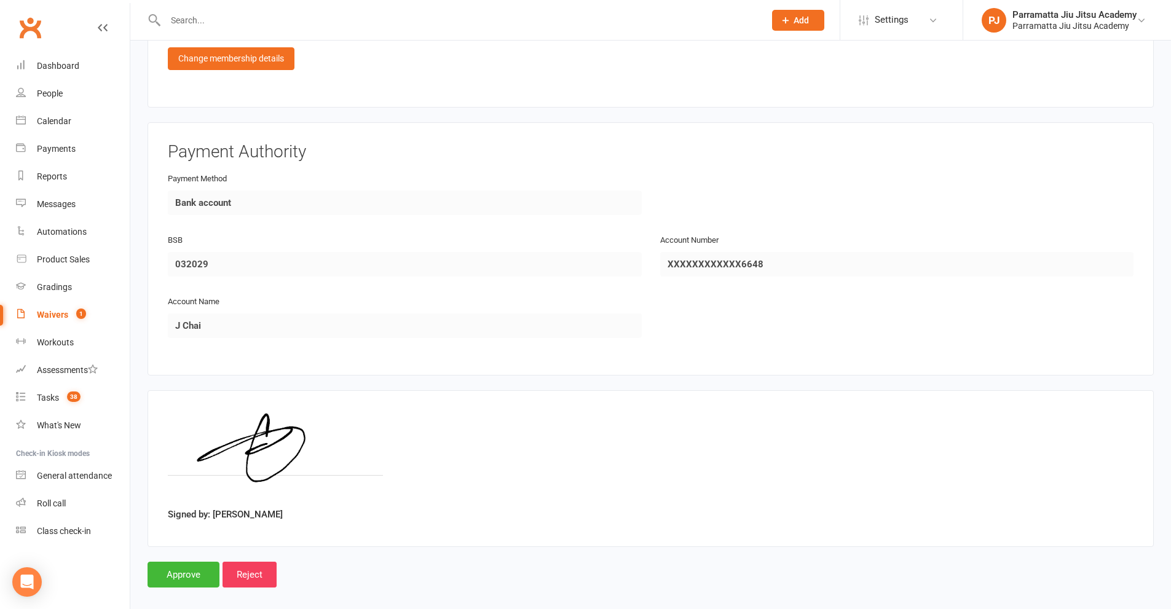
scroll to position [997, 0]
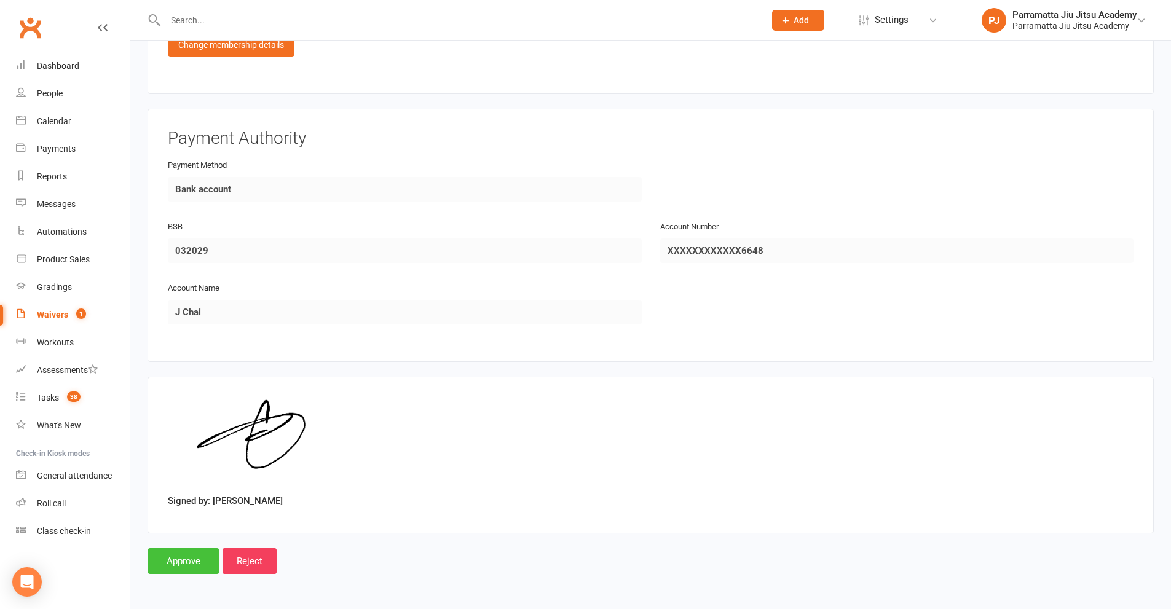
click at [188, 562] on input "Approve" at bounding box center [184, 561] width 72 height 26
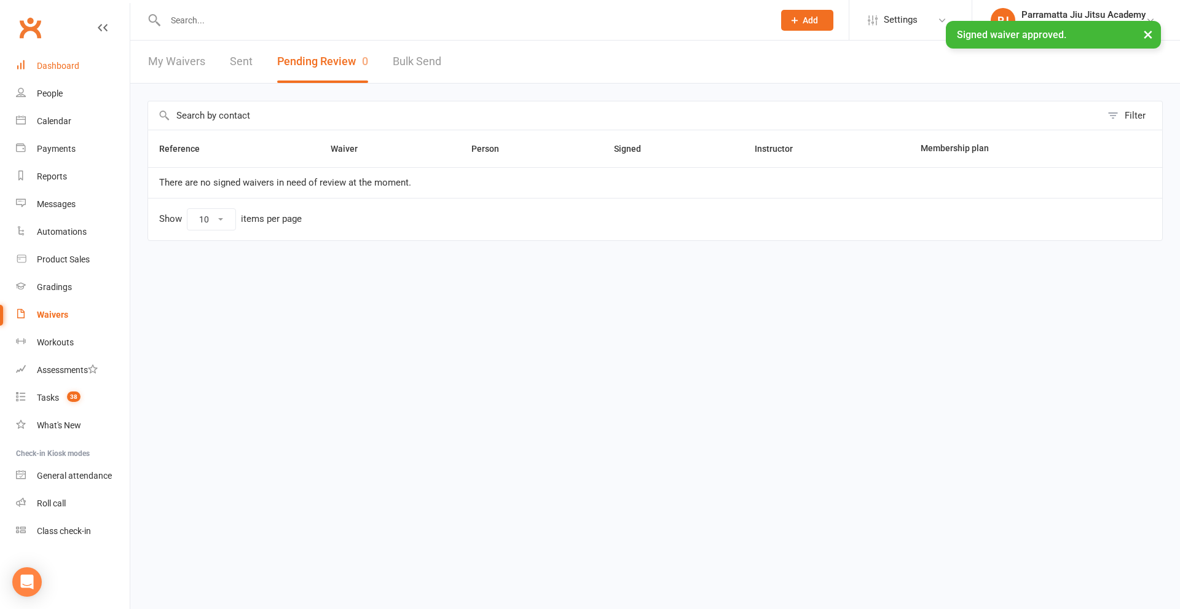
click at [53, 65] on div "Dashboard" at bounding box center [58, 66] width 42 height 10
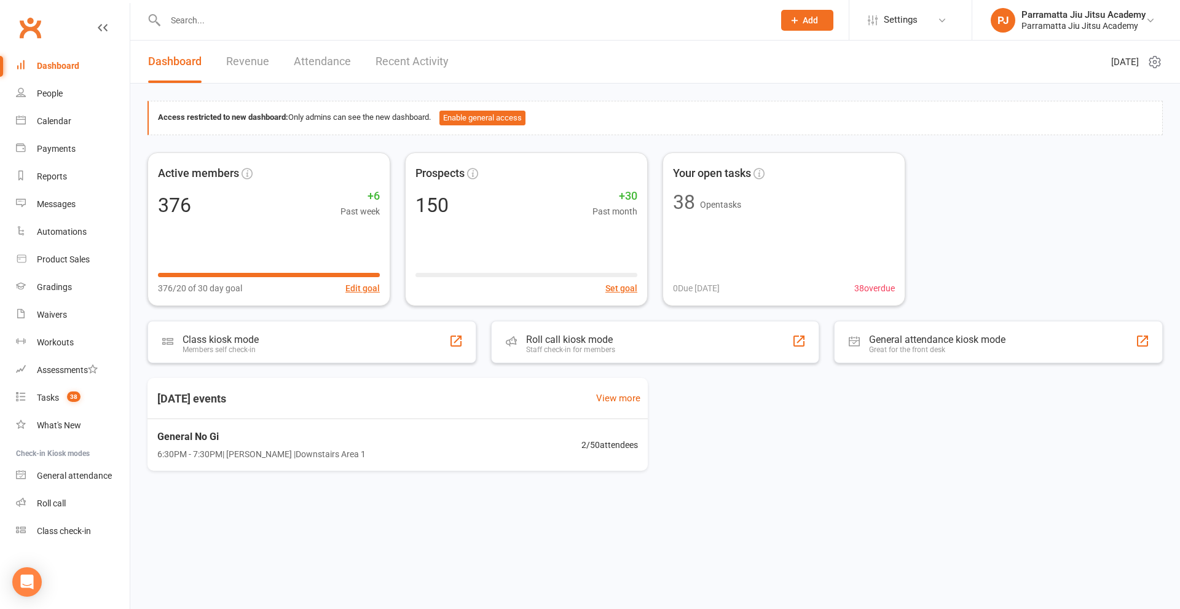
drag, startPoint x: 425, startPoint y: 66, endPoint x: 426, endPoint y: 74, distance: 8.1
click at [425, 66] on link "Recent Activity" at bounding box center [412, 62] width 73 height 42
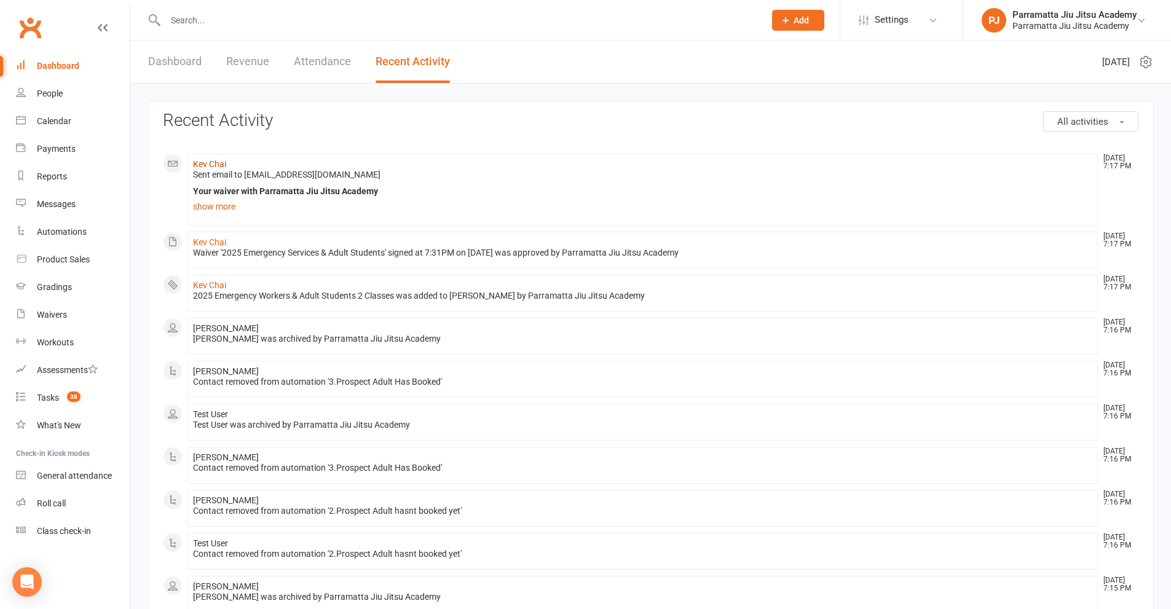
click at [211, 163] on link "Kev Chai" at bounding box center [209, 164] width 33 height 10
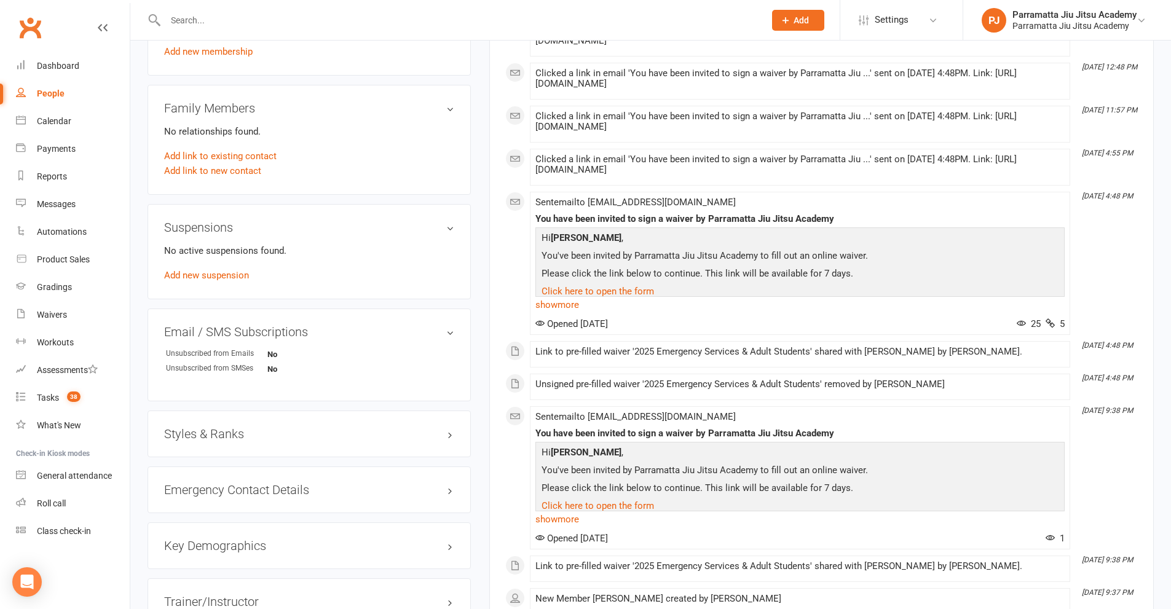
scroll to position [676, 0]
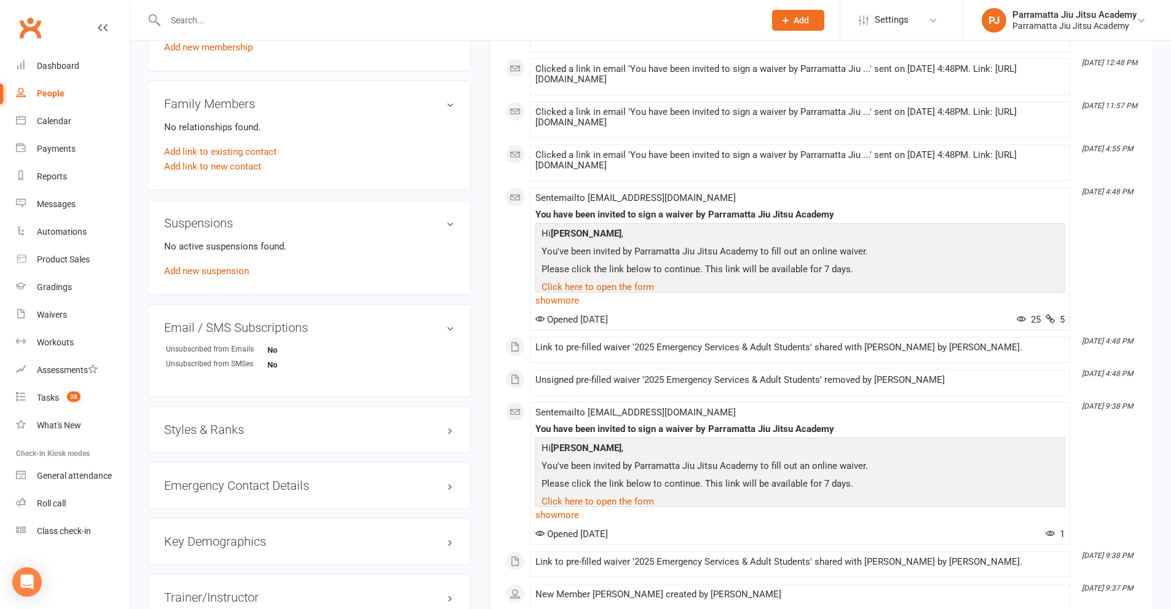
click at [411, 433] on h3 "Styles & Ranks" at bounding box center [309, 430] width 290 height 14
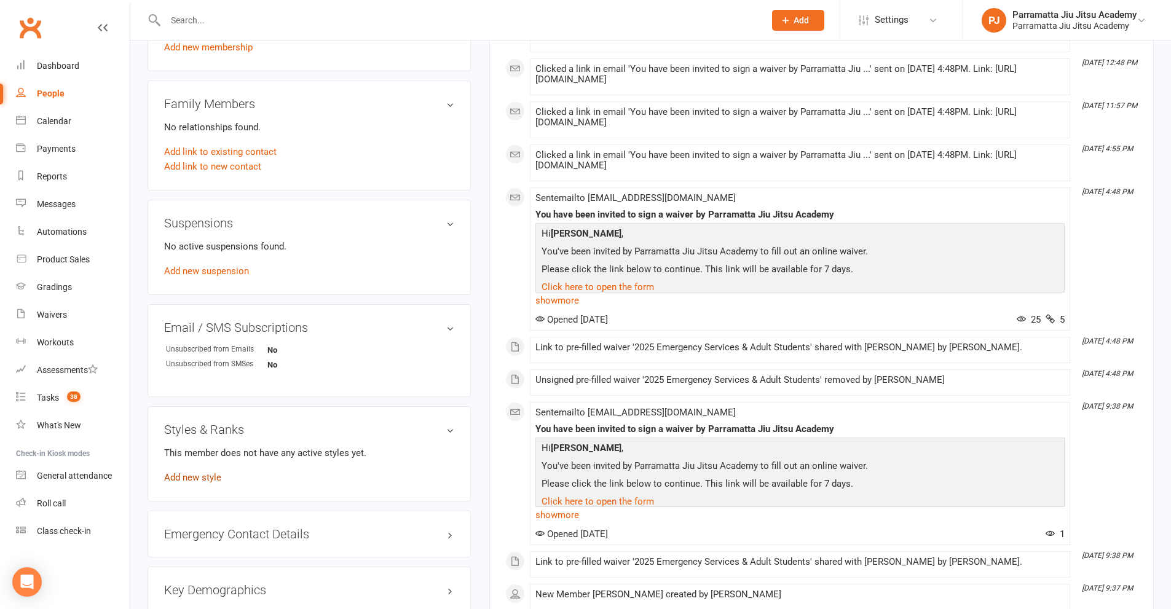
click at [206, 480] on link "Add new style" at bounding box center [192, 477] width 57 height 11
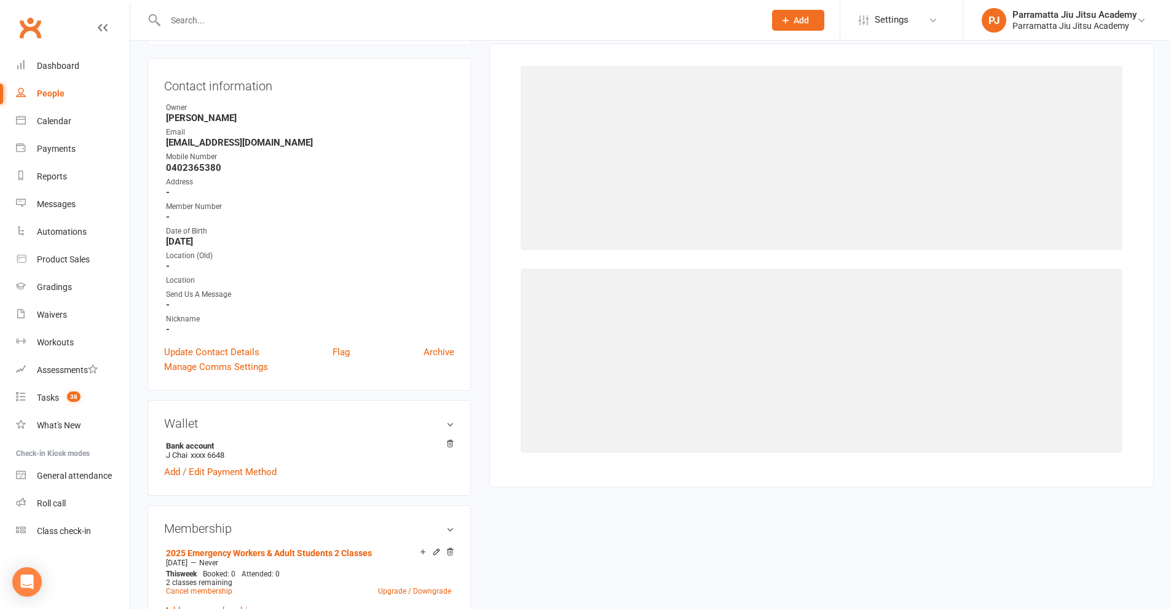
scroll to position [95, 0]
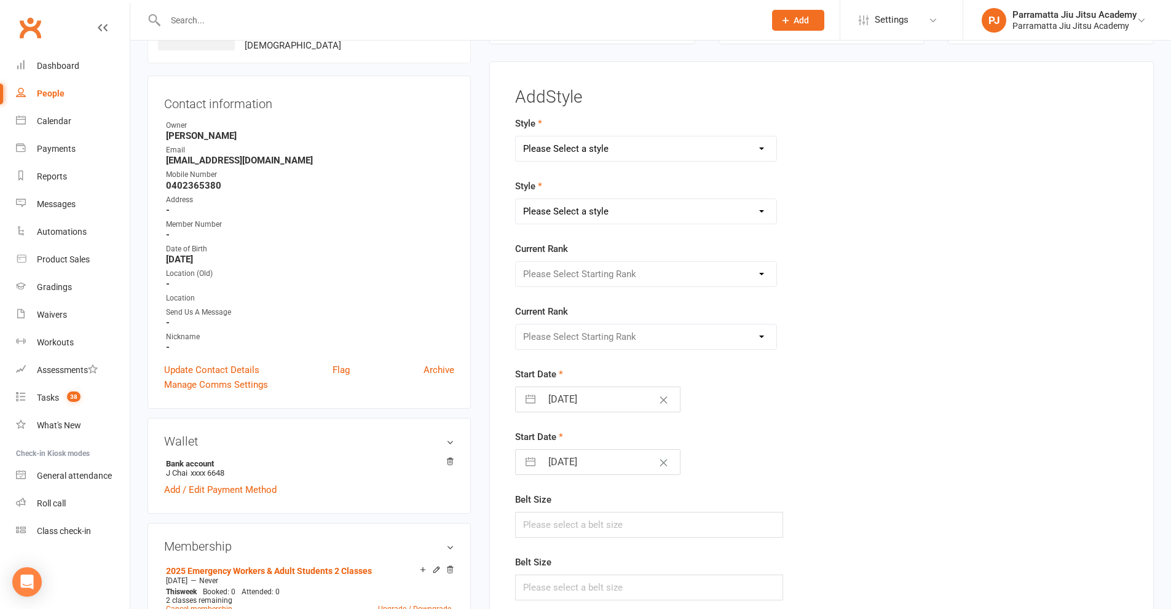
drag, startPoint x: 629, startPoint y: 146, endPoint x: 626, endPoint y: 155, distance: 9.9
click at [629, 147] on select "Please Select a style Brazilian Jiu Jitsu Adults Brazilian Jiu Jitsu Kids Judo …" at bounding box center [646, 148] width 261 height 25
select select "264"
click at [516, 136] on select "Please Select a style Brazilian Jiu Jitsu Adults Brazilian Jiu Jitsu Kids Judo …" at bounding box center [646, 148] width 261 height 25
select select "264"
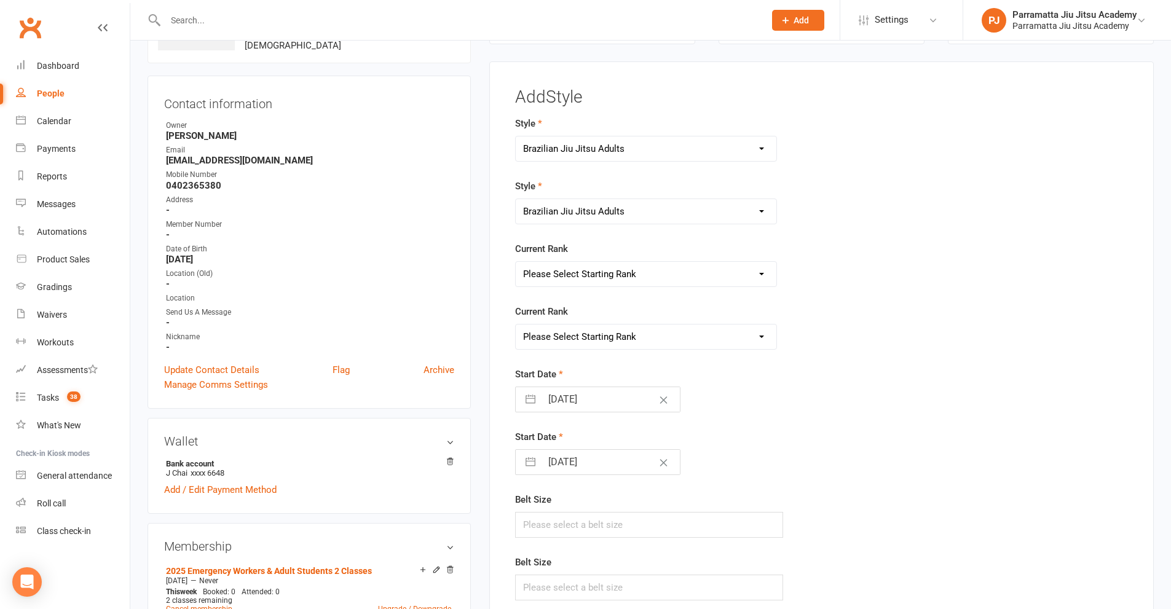
click at [601, 216] on select "Brazilian Jiu Jitsu Adults Brazilian Jiu Jitsu Kids Judo Self Defence & Combat" at bounding box center [646, 211] width 261 height 25
click at [516, 199] on select "Brazilian Jiu Jitsu Adults Brazilian Jiu Jitsu Kids Judo Self Defence & Combat" at bounding box center [646, 211] width 261 height 25
click at [621, 278] on select "Please Select Starting Rank white belt white belts 1 stripe white belts 2 strip…" at bounding box center [646, 274] width 261 height 25
select select "2427"
click at [516, 262] on select "Please Select Starting Rank white belt white belts 1 stripe white belts 2 strip…" at bounding box center [646, 274] width 261 height 25
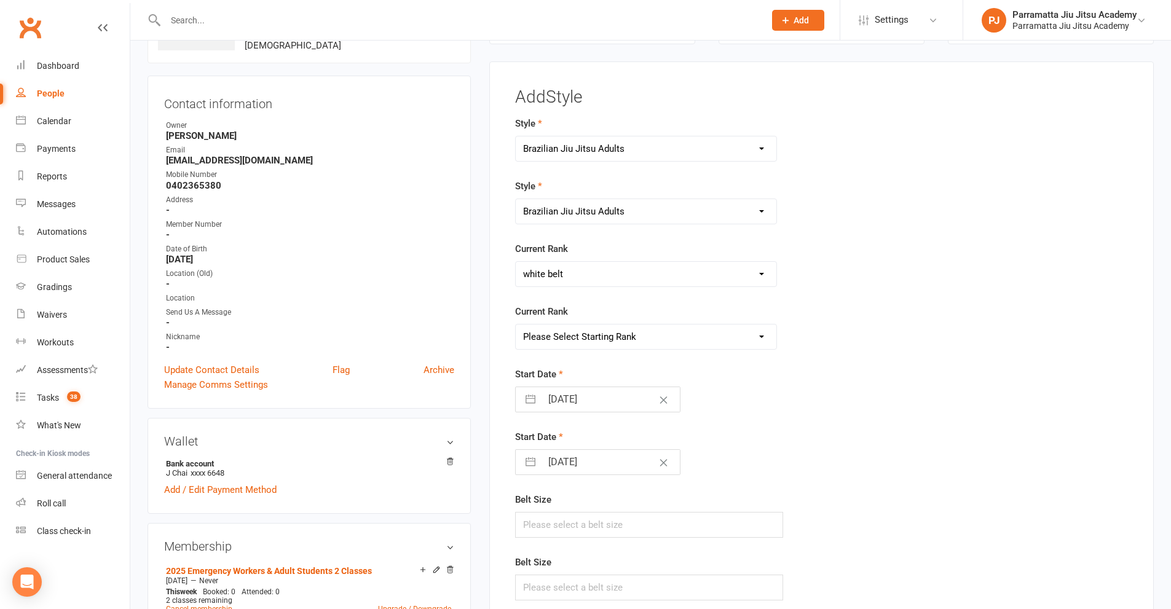
select select "2427"
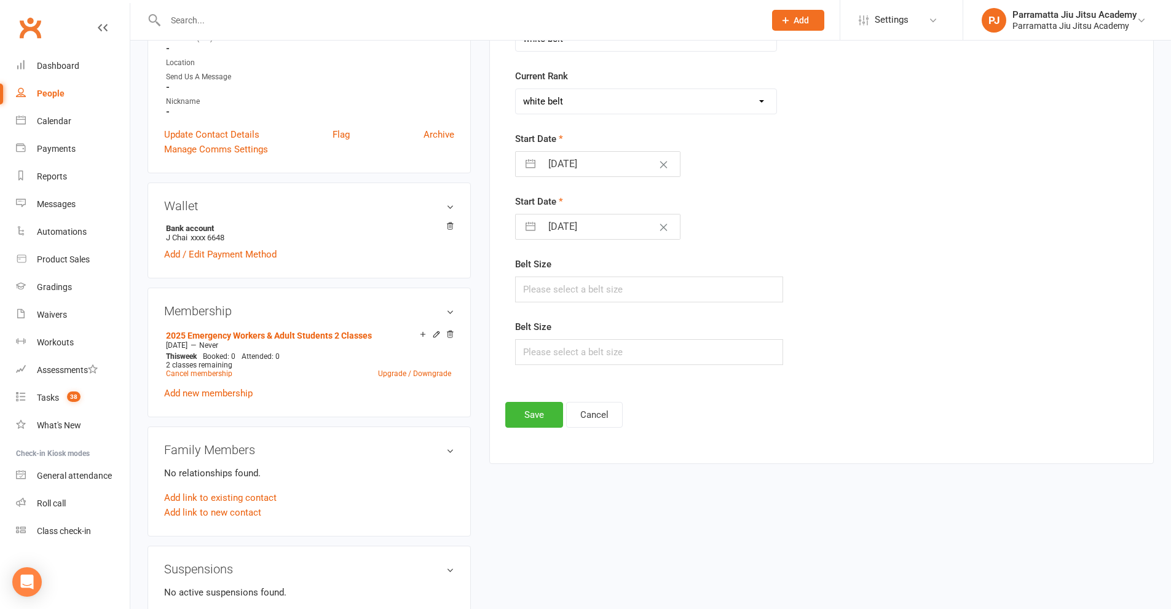
scroll to position [340, 0]
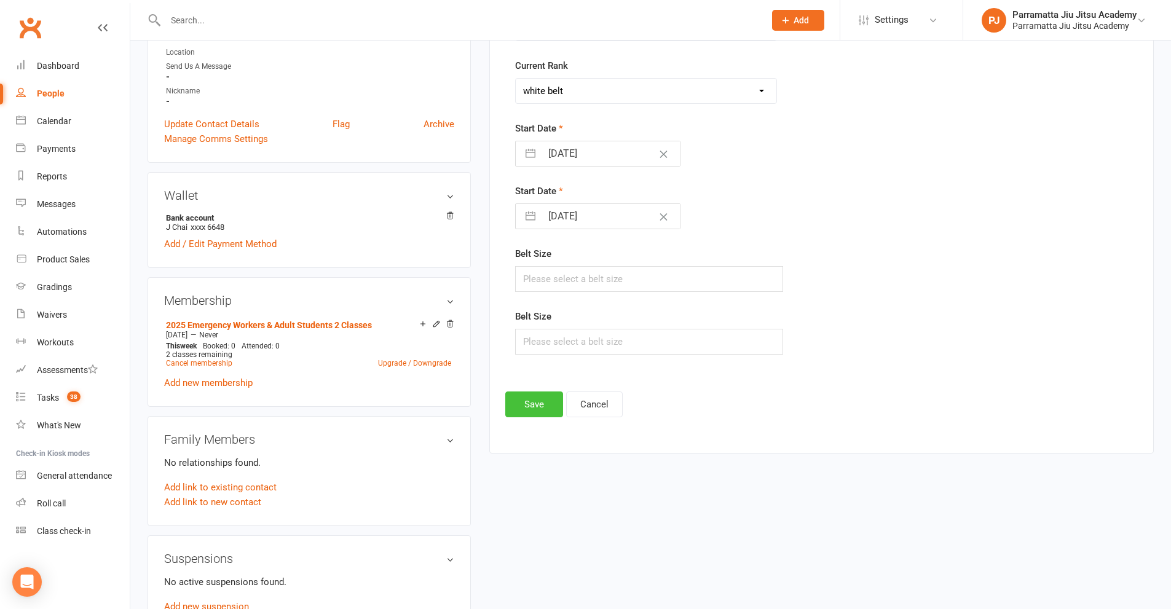
click at [533, 412] on button "Save" at bounding box center [534, 405] width 58 height 26
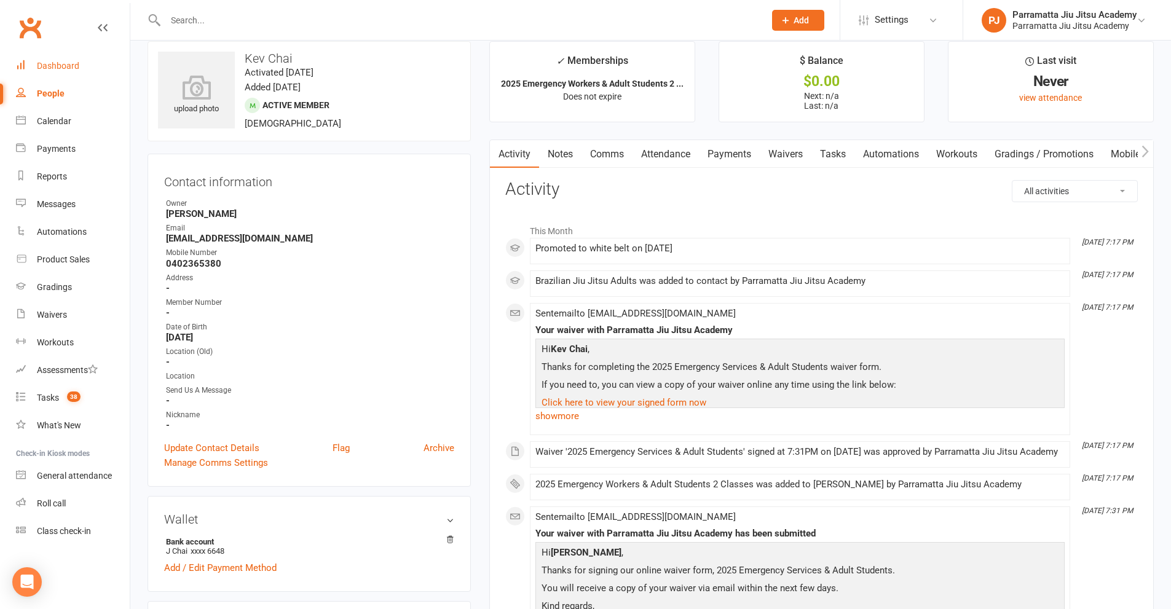
scroll to position [0, 0]
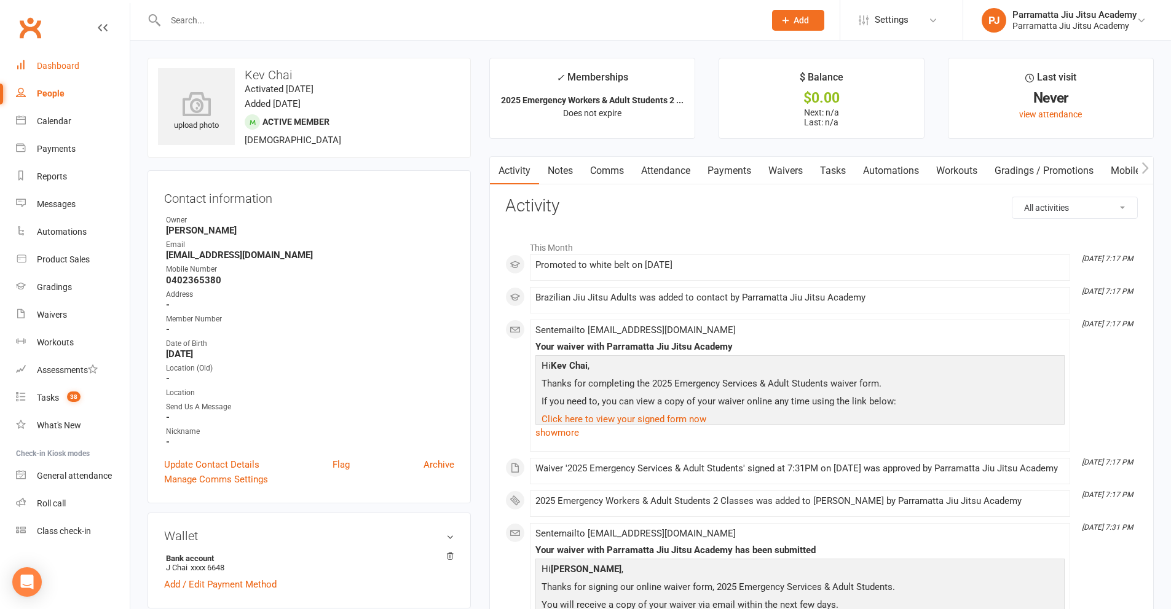
click at [70, 64] on div "Dashboard" at bounding box center [58, 66] width 42 height 10
